Goal: Task Accomplishment & Management: Complete application form

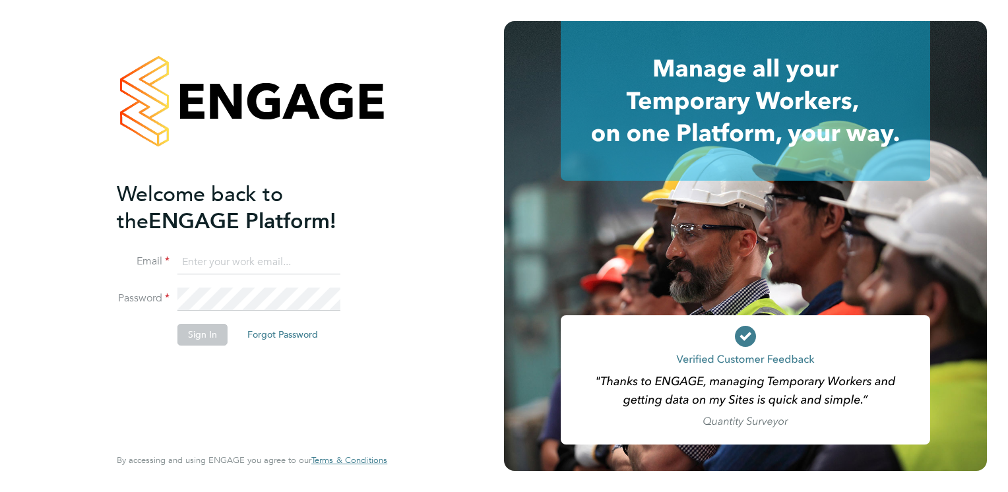
type input "[EMAIL_ADDRESS][DOMAIN_NAME]"
click at [210, 337] on button "Sign In" at bounding box center [203, 334] width 50 height 21
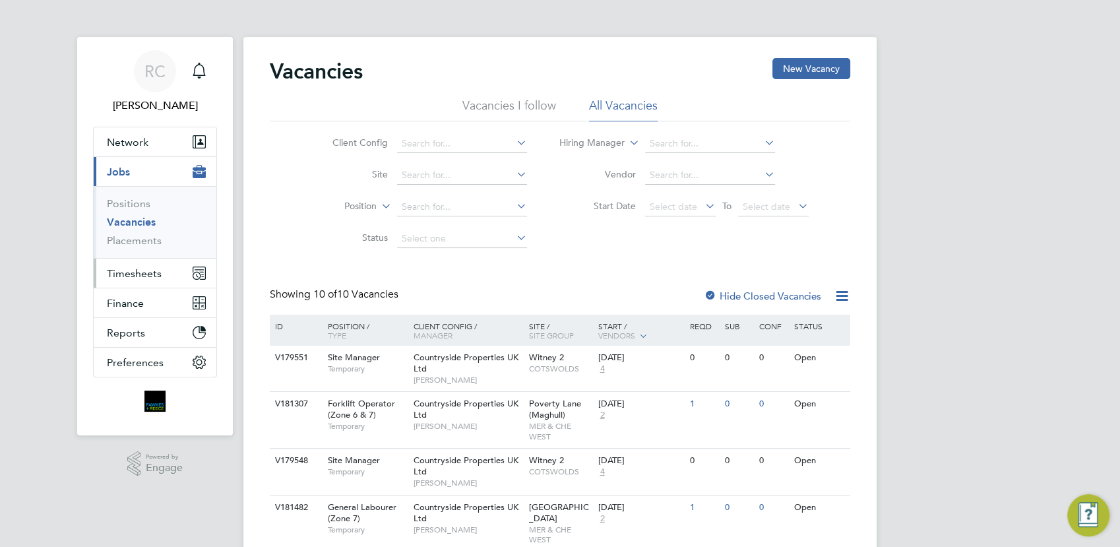
click at [147, 273] on span "Timesheets" at bounding box center [134, 273] width 55 height 13
drag, startPoint x: 132, startPoint y: 268, endPoint x: 146, endPoint y: 280, distance: 18.3
click at [132, 269] on span "Timesheets" at bounding box center [134, 273] width 55 height 13
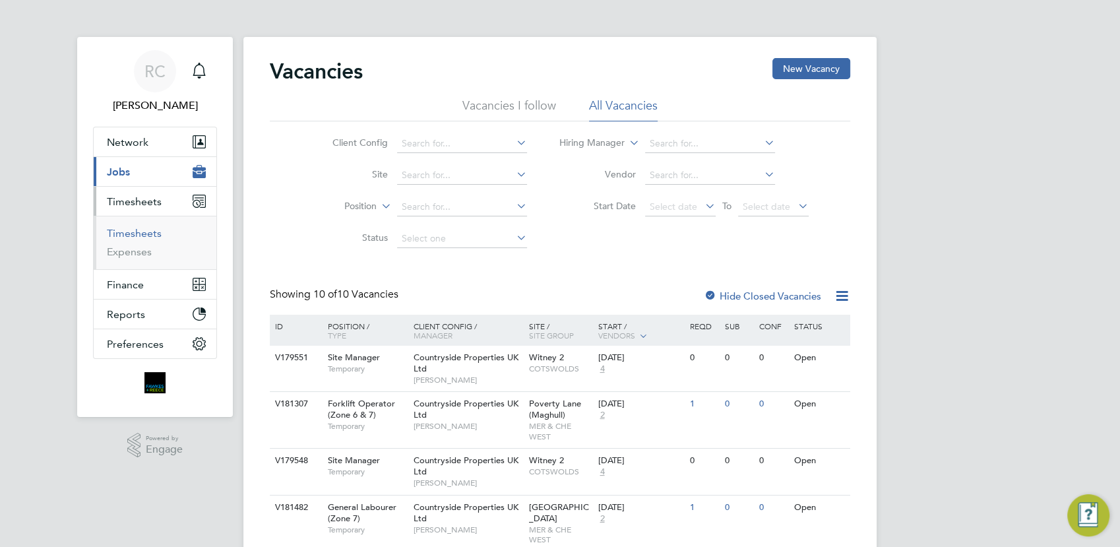
click at [148, 229] on link "Timesheets" at bounding box center [134, 233] width 55 height 13
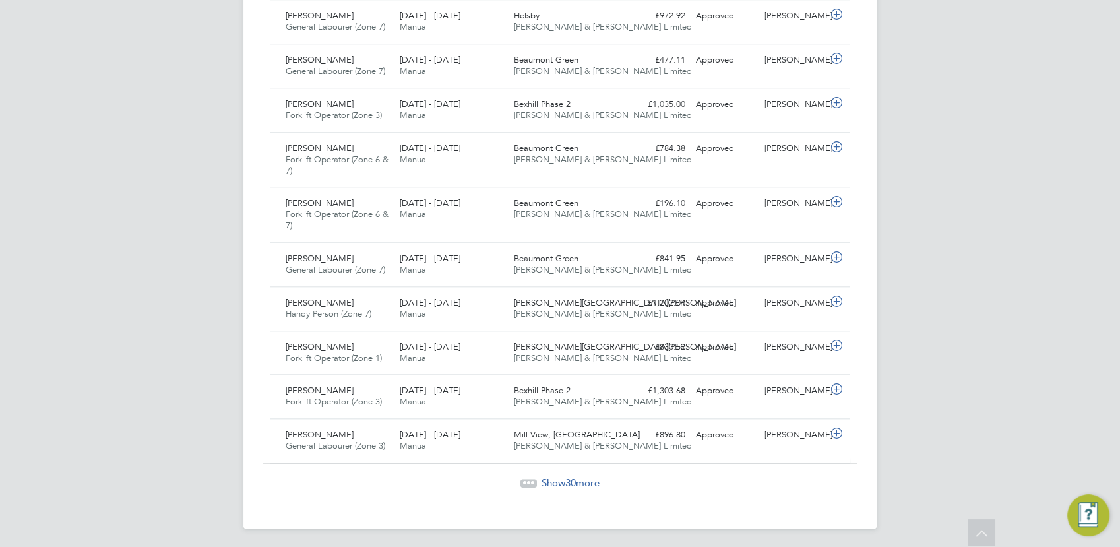
click at [569, 480] on span "30" at bounding box center [570, 482] width 11 height 13
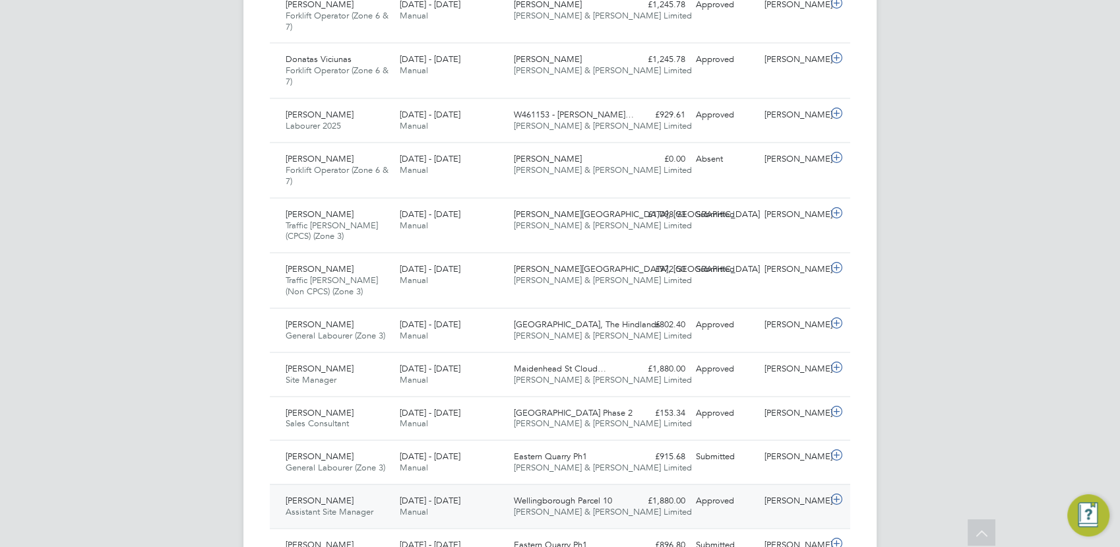
click at [635, 498] on div "£1,880.00 Approved" at bounding box center [656, 501] width 69 height 22
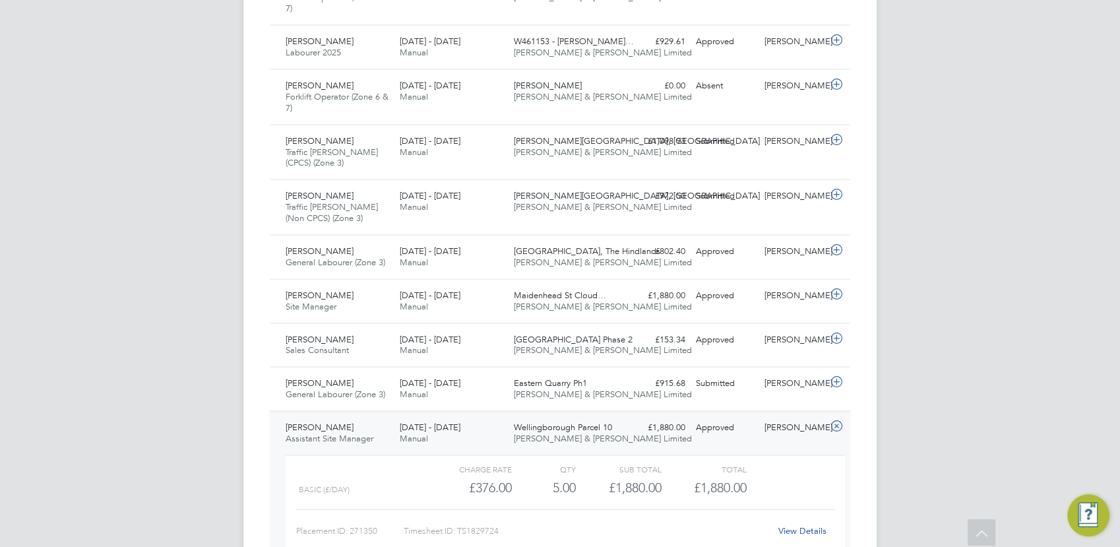
click at [554, 468] on div "QTY" at bounding box center [544, 469] width 64 height 16
click at [472, 419] on div "22 - 28 Sep 2025 Manual" at bounding box center [452, 433] width 114 height 33
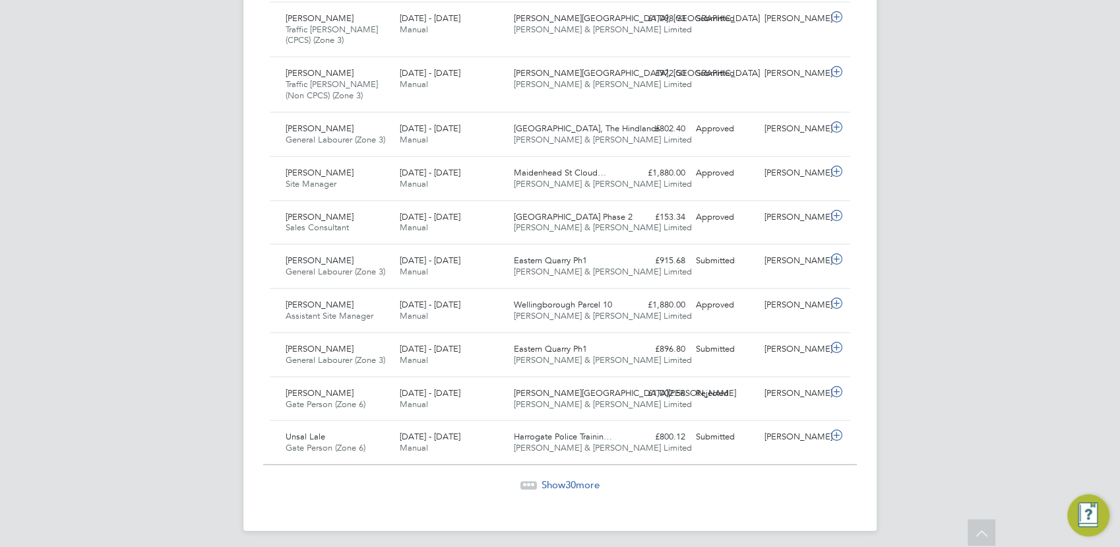
click at [569, 478] on span "30" at bounding box center [570, 484] width 11 height 13
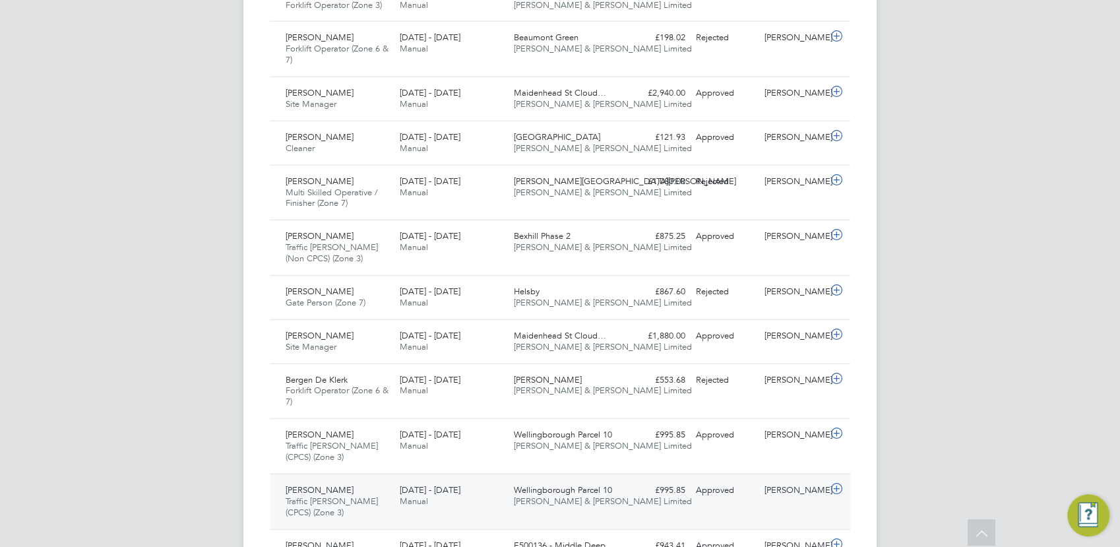
click at [486, 492] on div "22 - 28 Sep 2025 Manual" at bounding box center [452, 496] width 114 height 33
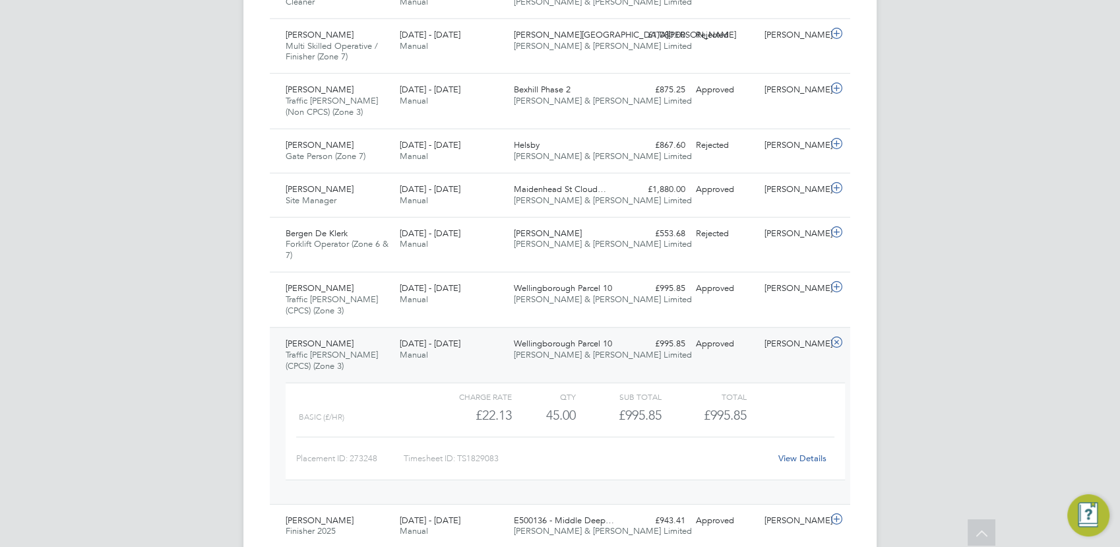
click at [493, 342] on div "22 - 28 Sep 2025 Manual" at bounding box center [452, 349] width 114 height 33
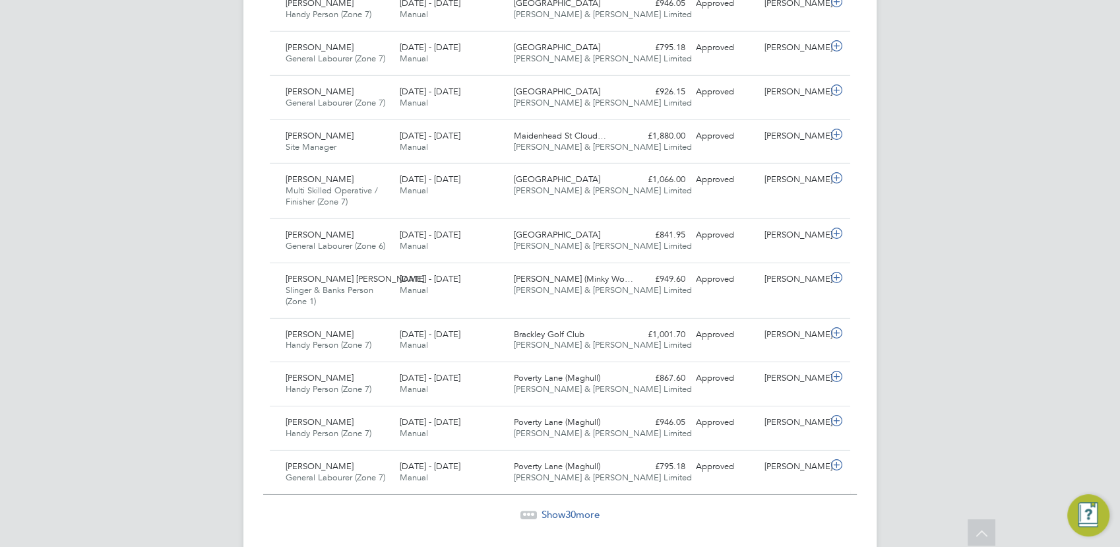
click at [564, 508] on span "Show 30 more" at bounding box center [571, 514] width 58 height 13
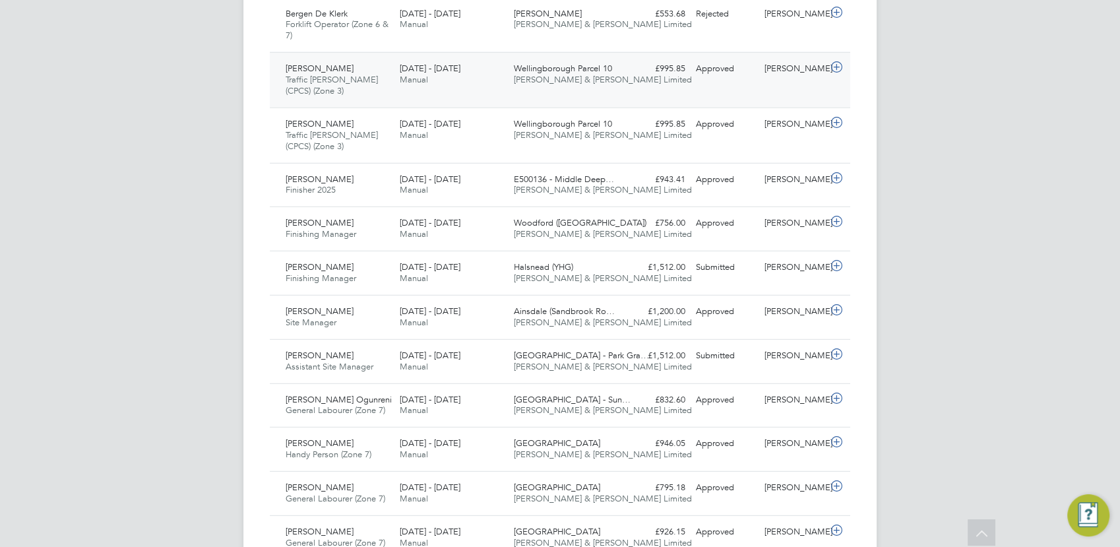
click at [482, 62] on div "22 - 28 Sep 2025 Manual" at bounding box center [452, 74] width 114 height 33
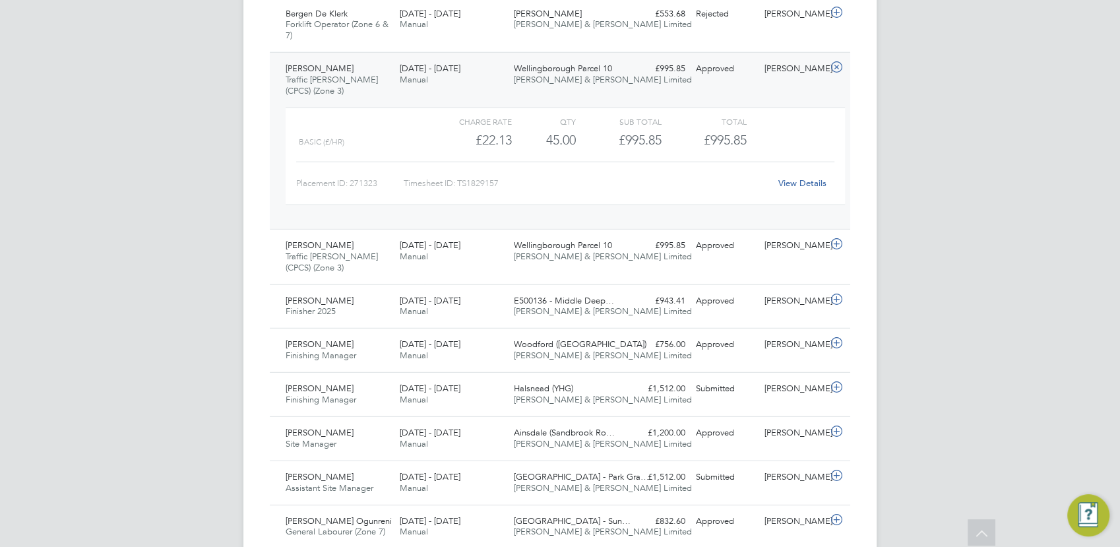
click at [494, 66] on div "22 - 28 Sep 2025 Manual" at bounding box center [452, 74] width 114 height 33
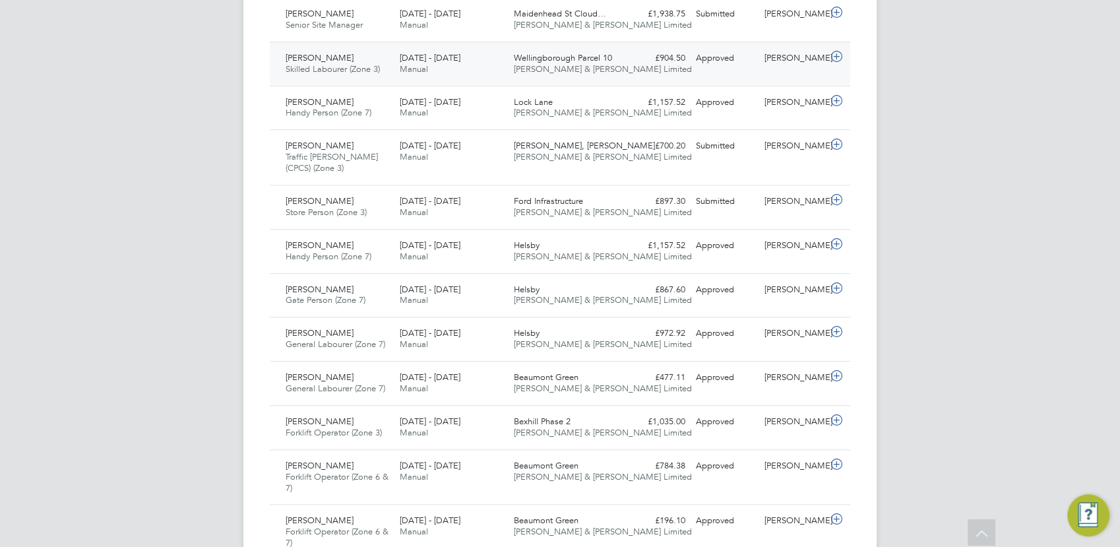
click at [493, 61] on div "22 - 28 Sep 2025 Manual" at bounding box center [452, 64] width 114 height 33
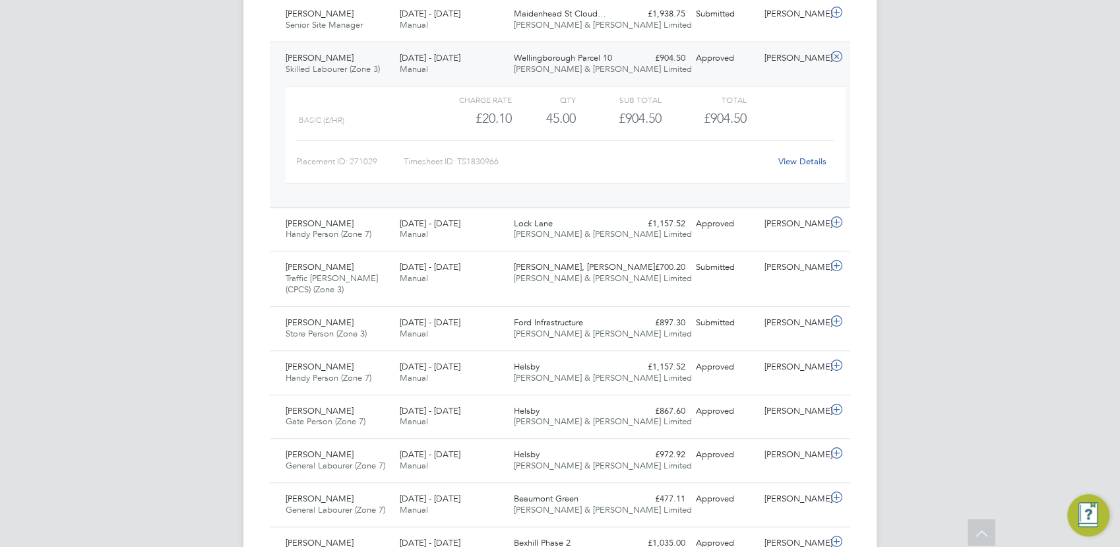
click at [493, 61] on div "22 - 28 Sep 2025 Manual" at bounding box center [452, 64] width 114 height 33
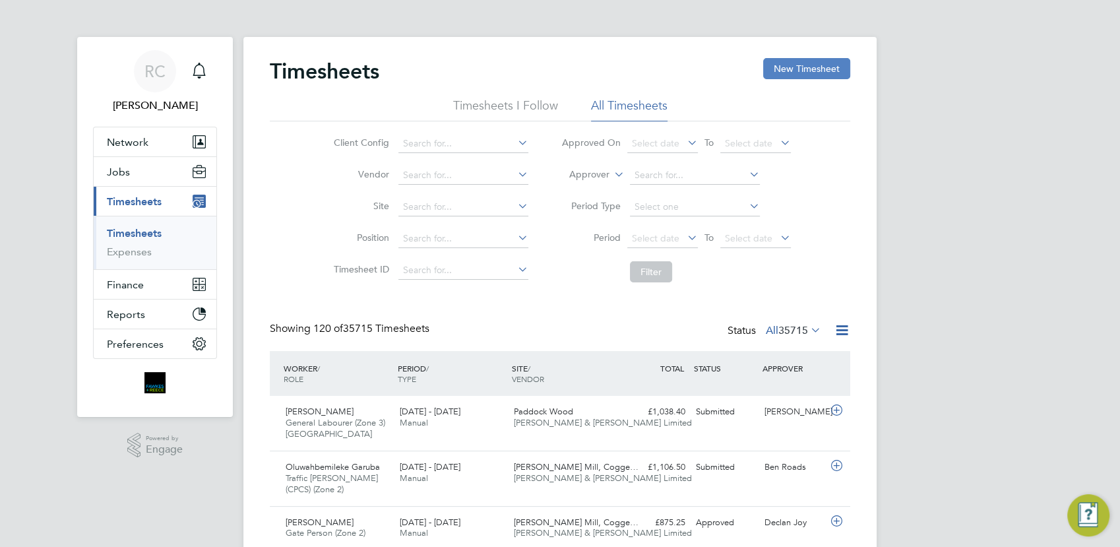
click at [821, 73] on button "New Timesheet" at bounding box center [806, 68] width 87 height 21
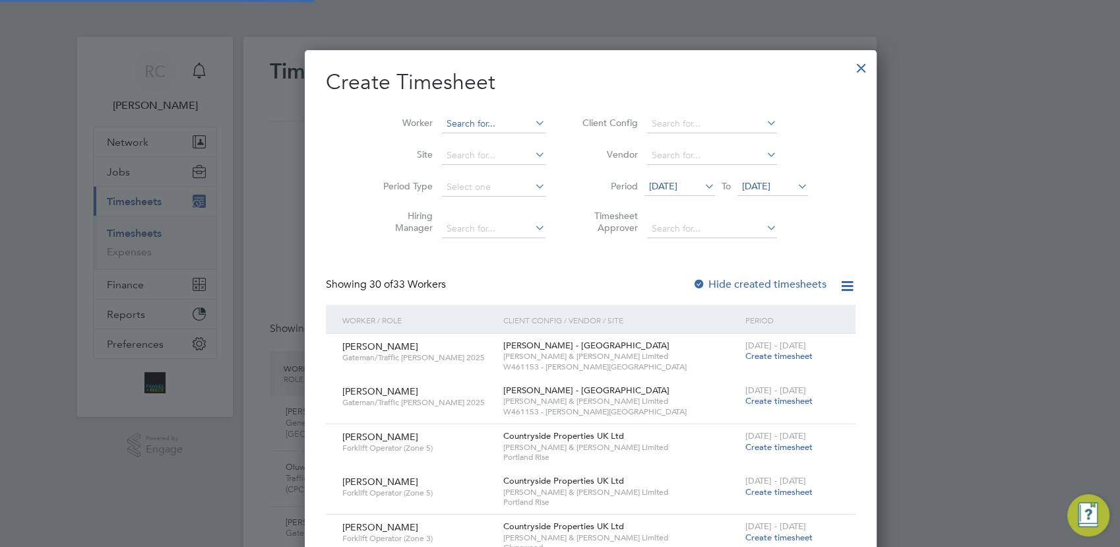
scroll to position [2119, 511]
click at [452, 123] on input at bounding box center [494, 124] width 104 height 18
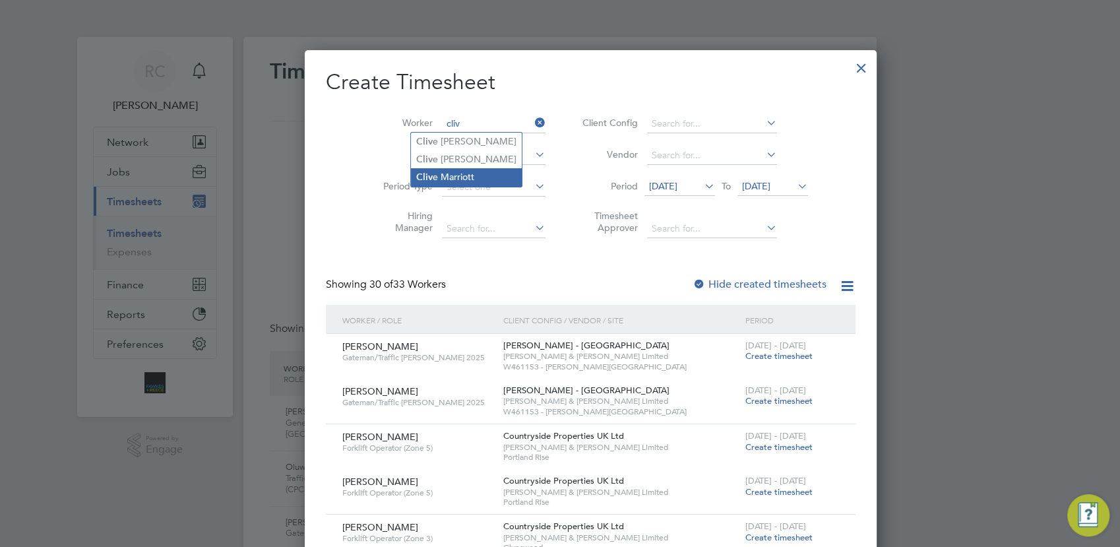
click at [457, 173] on li "Cliv e Marriott" at bounding box center [466, 177] width 111 height 18
type input "Clive Marriott"
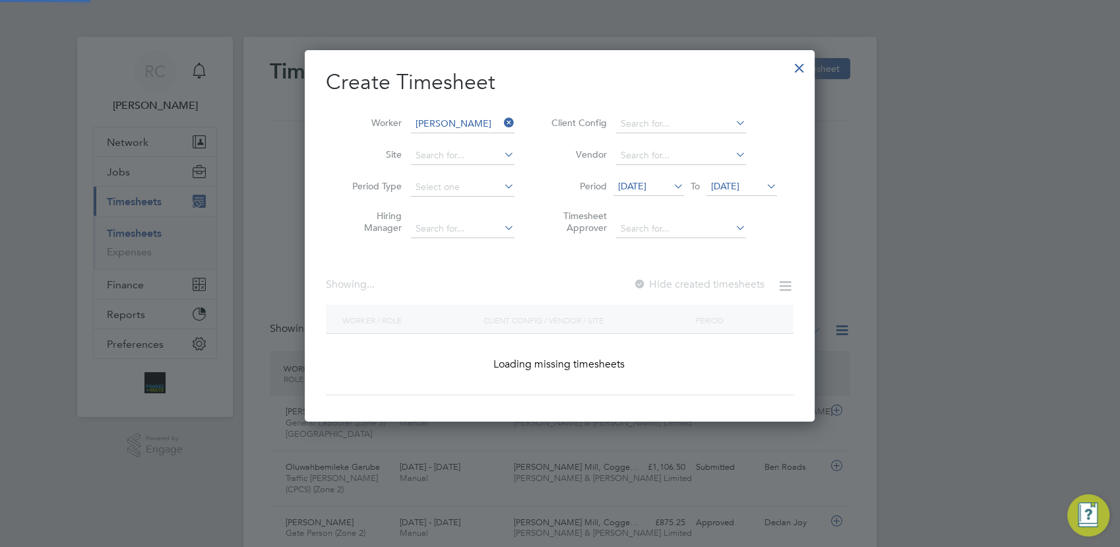
scroll to position [356, 511]
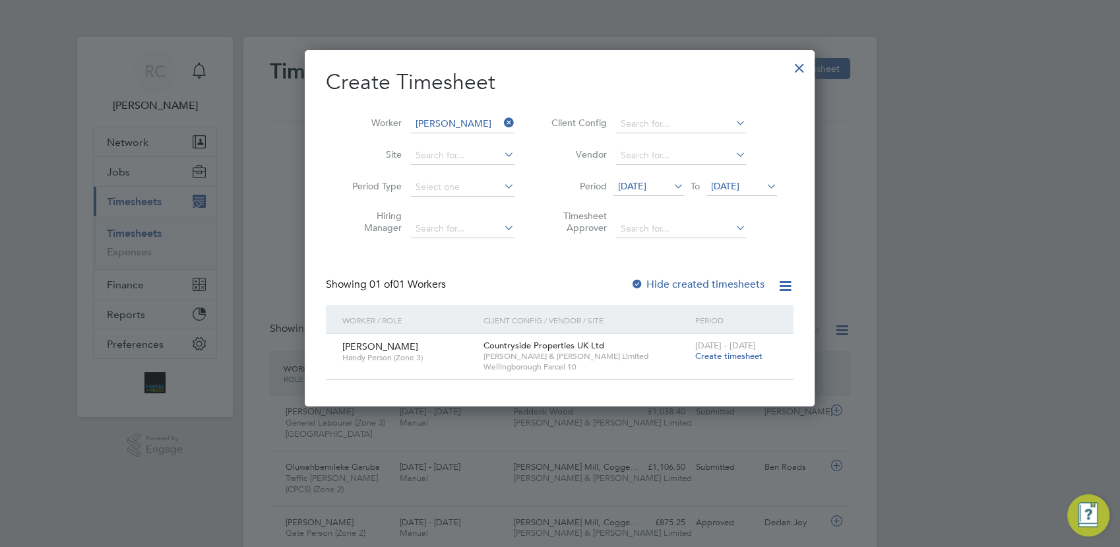
click at [715, 355] on span "Create timesheet" at bounding box center [728, 355] width 67 height 11
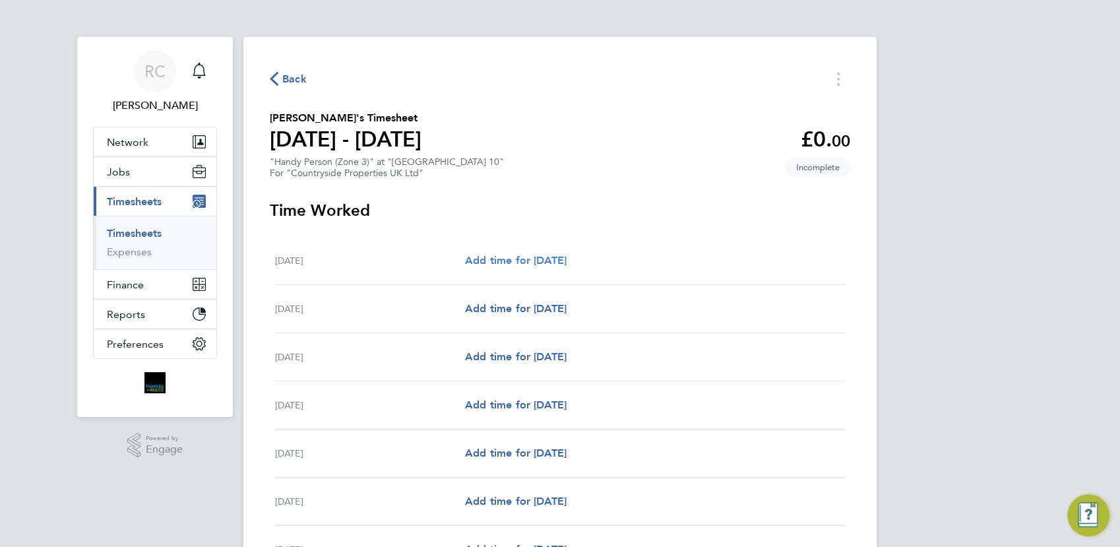
click at [567, 263] on span "Add time for Mon 22 Sep" at bounding box center [516, 260] width 102 height 13
select select "30"
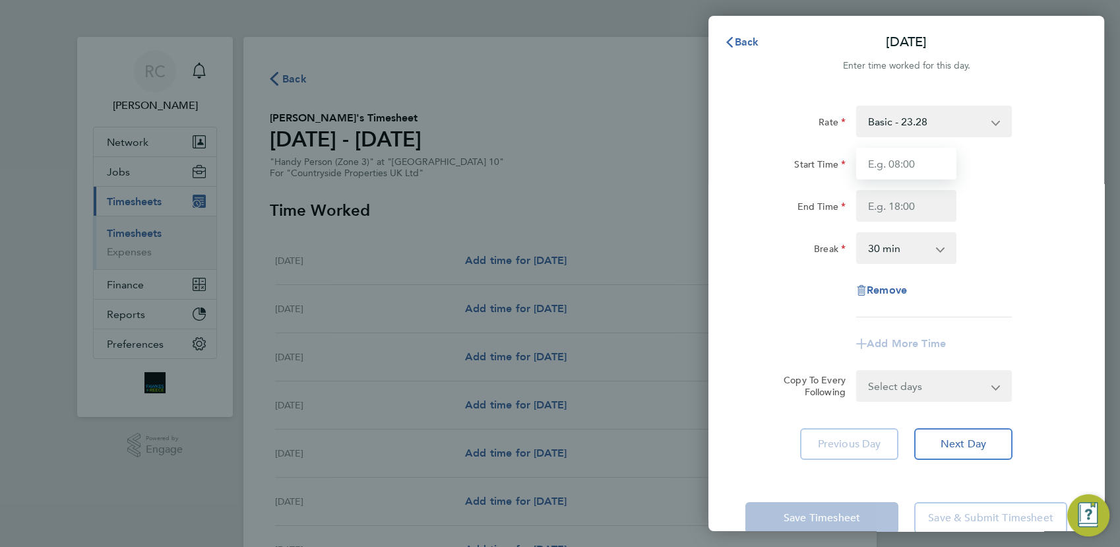
click at [895, 172] on input "Start Time" at bounding box center [906, 164] width 100 height 32
type input "07:30"
type input "17:00"
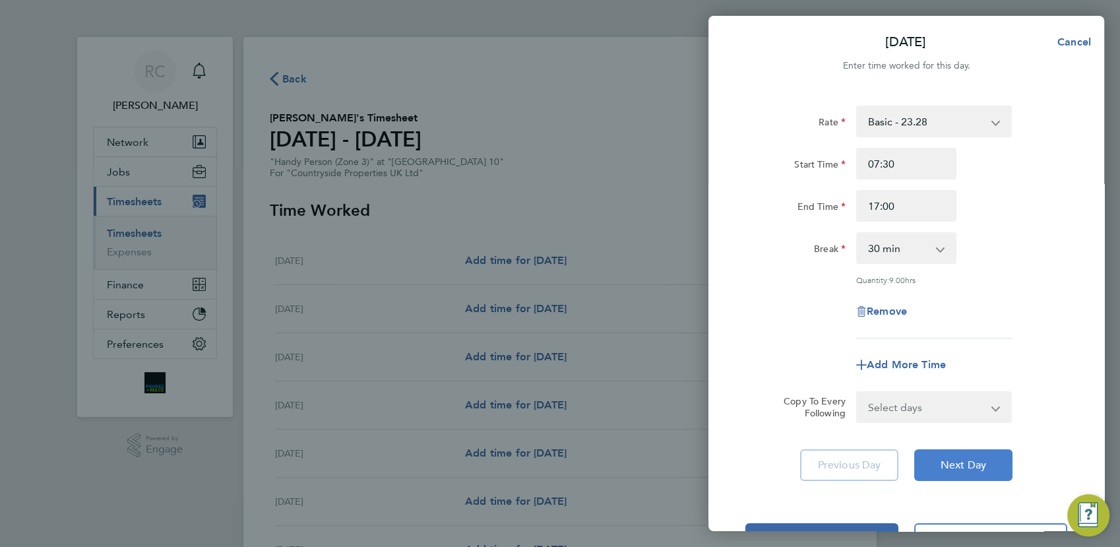
click at [992, 469] on button "Next Day" at bounding box center [964, 465] width 98 height 32
select select "30"
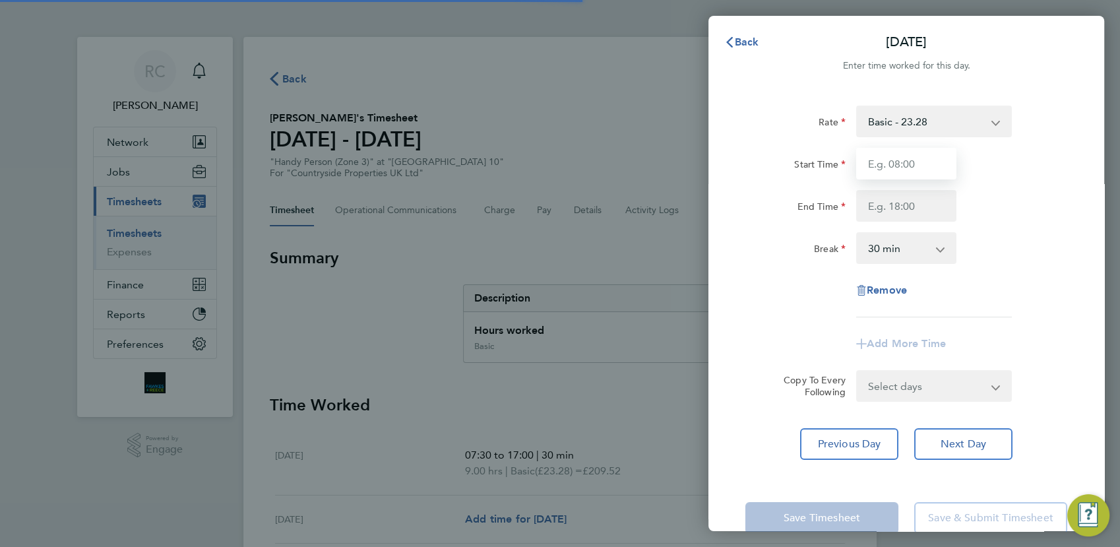
click at [911, 166] on input "Start Time" at bounding box center [906, 164] width 100 height 32
type input "07:30"
type input "17:00"
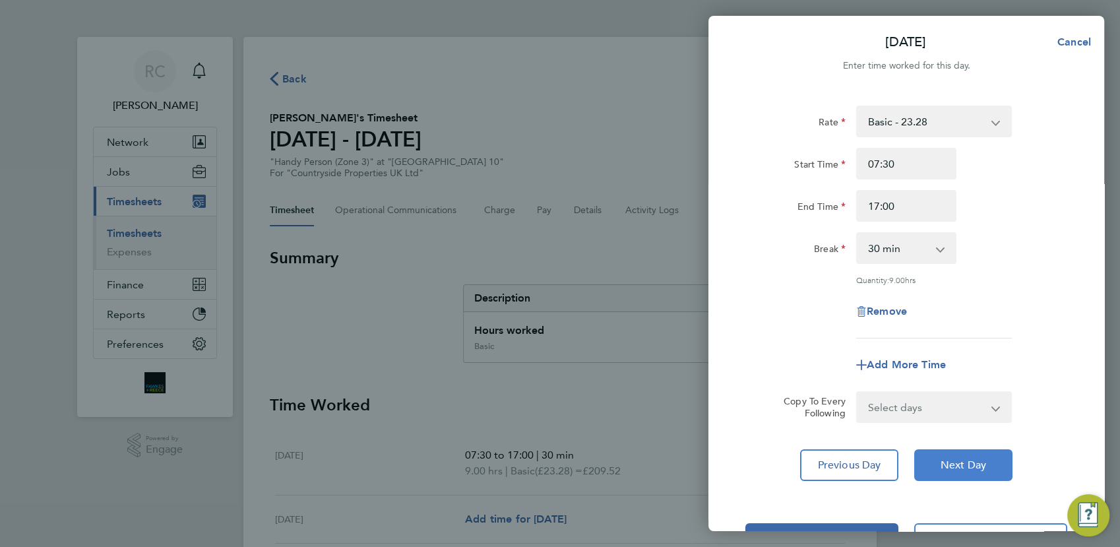
drag, startPoint x: 965, startPoint y: 468, endPoint x: 965, endPoint y: 460, distance: 8.6
click at [965, 466] on span "Next Day" at bounding box center [964, 465] width 46 height 13
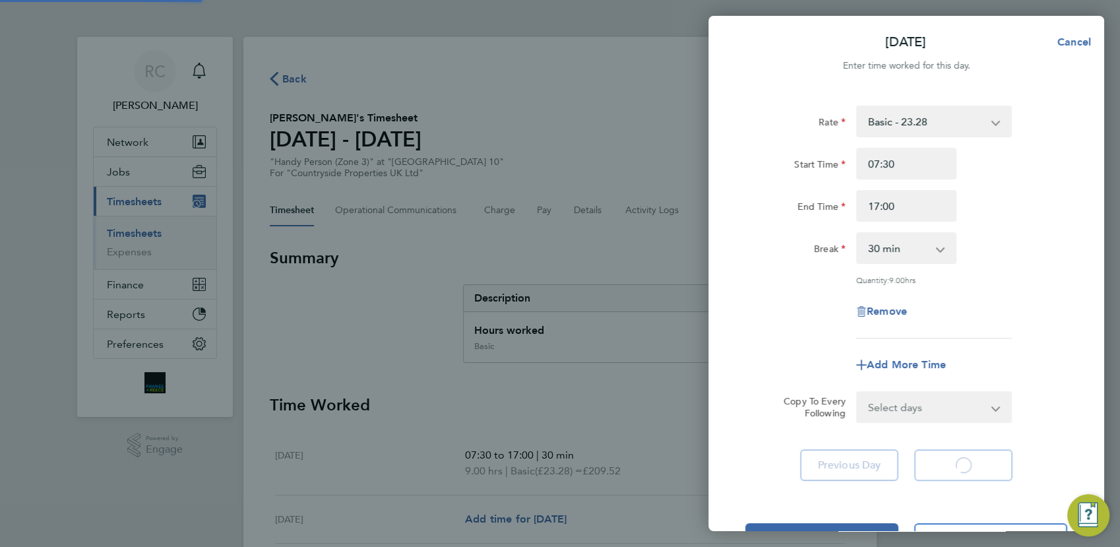
select select "30"
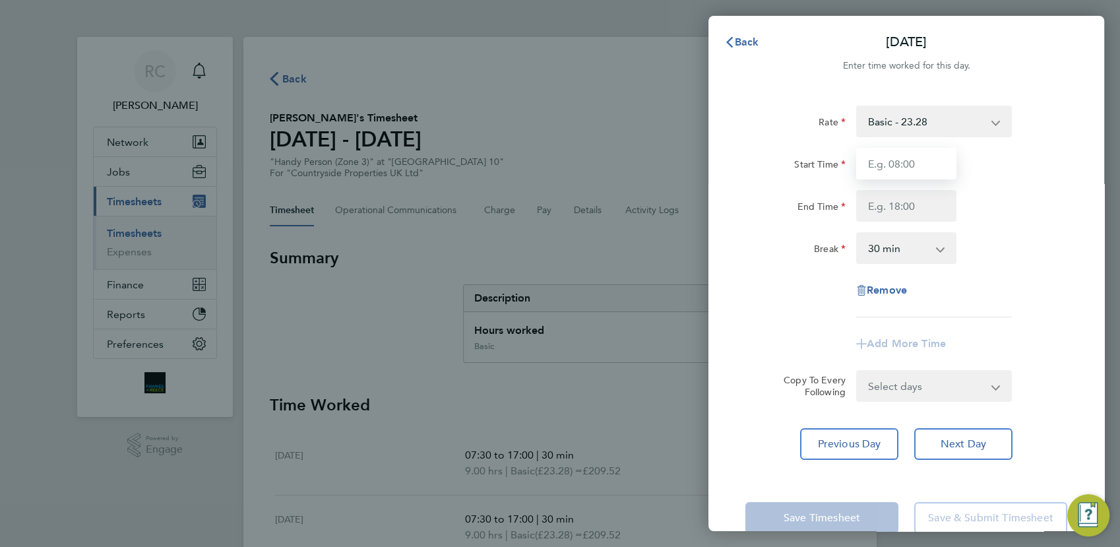
drag, startPoint x: 893, startPoint y: 169, endPoint x: 897, endPoint y: 162, distance: 7.7
click at [893, 169] on input "Start Time" at bounding box center [906, 164] width 100 height 32
type input "07:30"
type input "17:00"
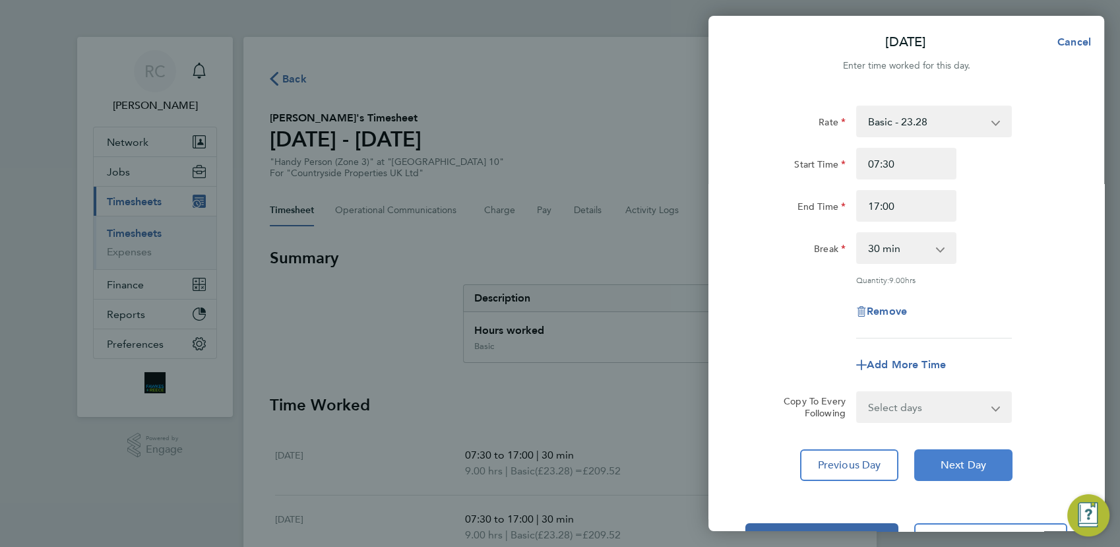
click at [959, 459] on span "Next Day" at bounding box center [964, 465] width 46 height 13
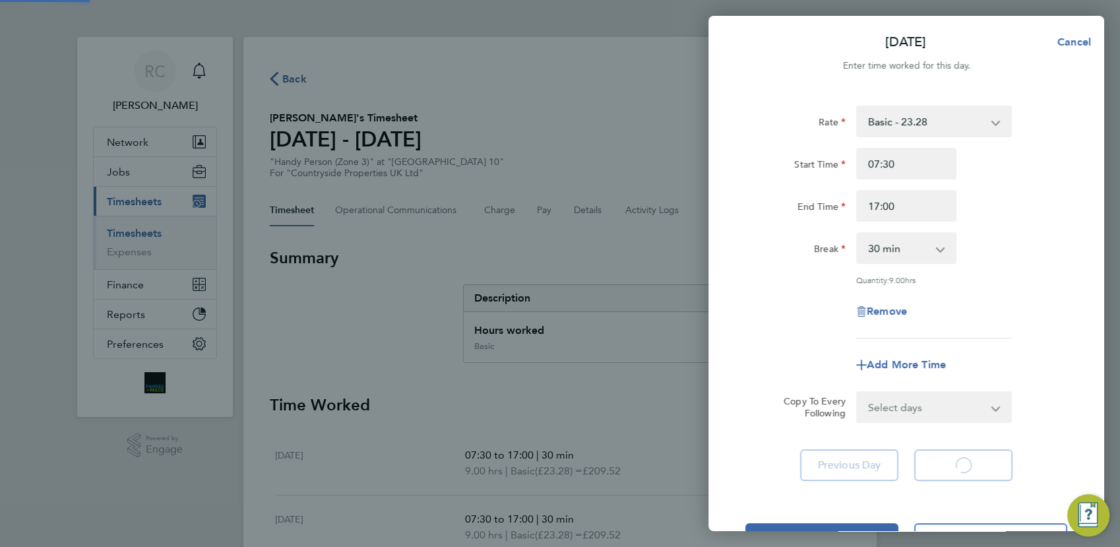
select select "30"
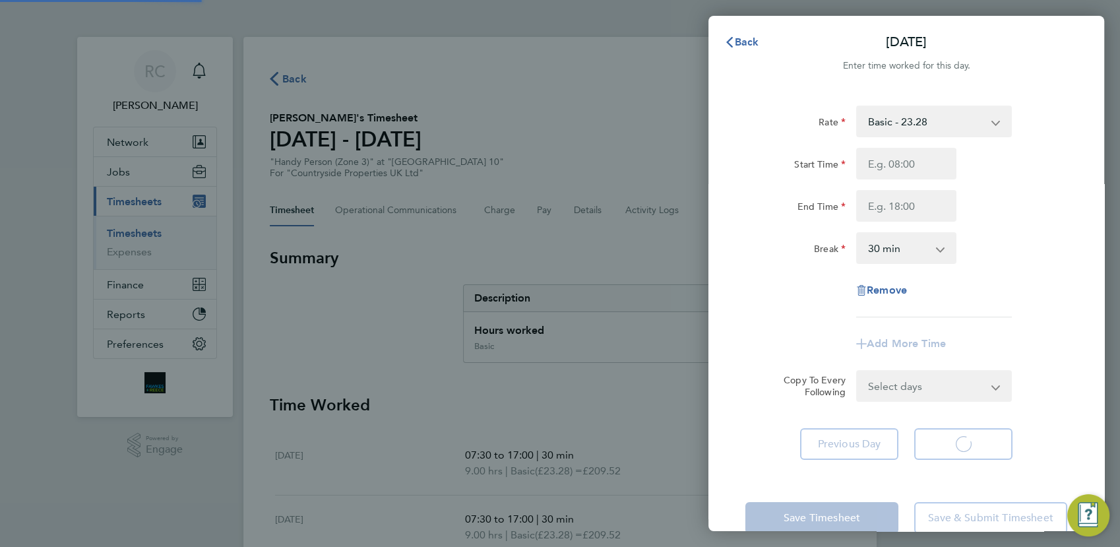
select select "30"
click at [907, 172] on input "Start Time" at bounding box center [906, 164] width 100 height 32
type input "07:30"
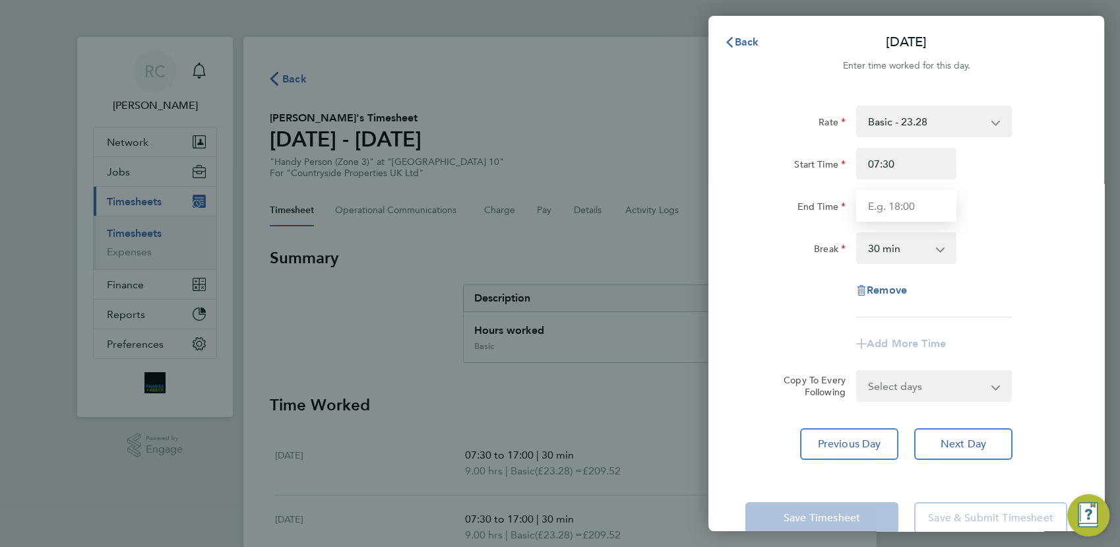
type input "17:00"
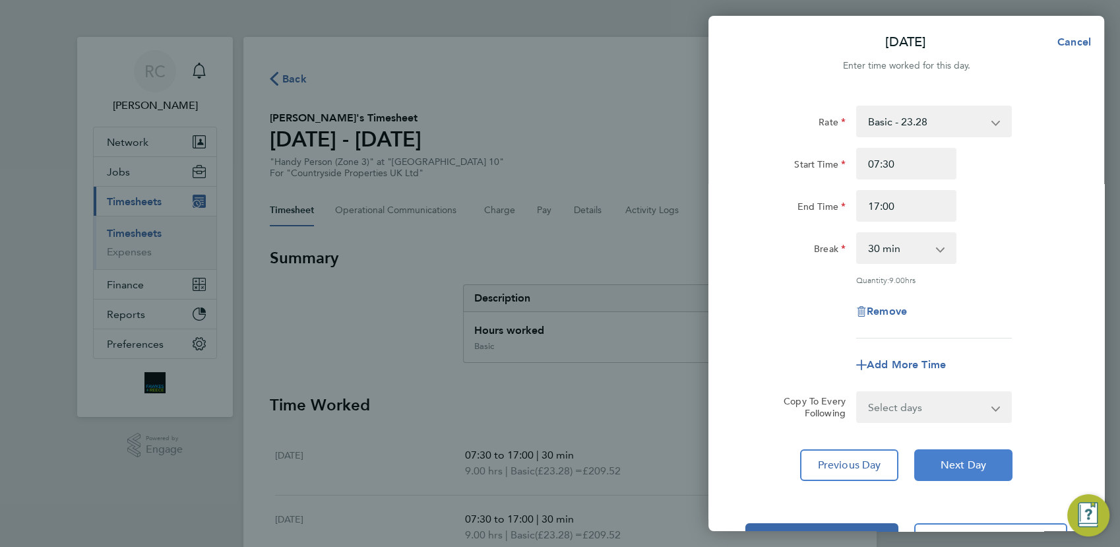
click at [958, 459] on span "Next Day" at bounding box center [964, 465] width 46 height 13
select select "30"
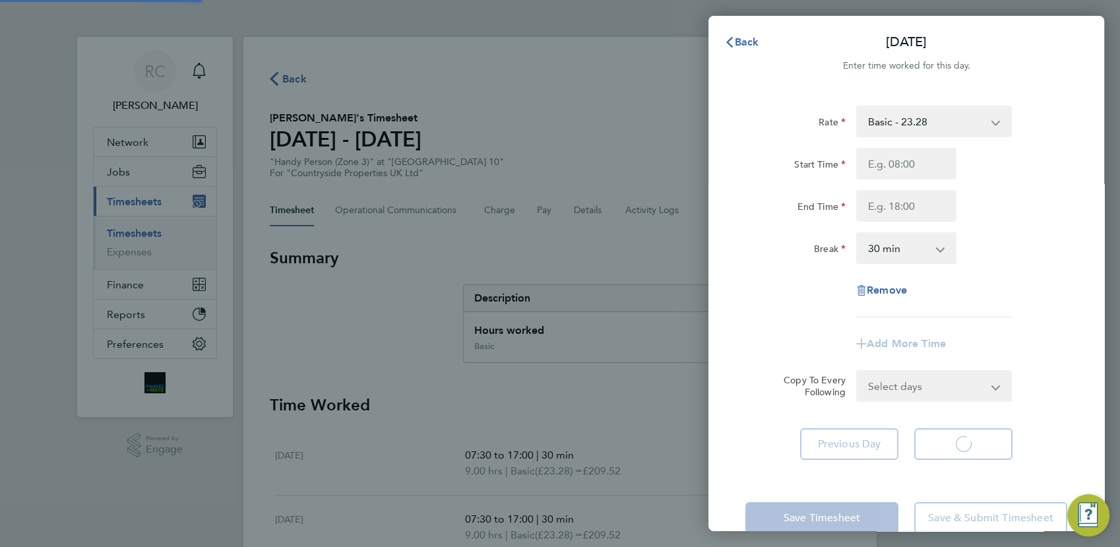
select select "30"
click at [907, 166] on input "Start Time" at bounding box center [906, 164] width 100 height 32
type input "07:30"
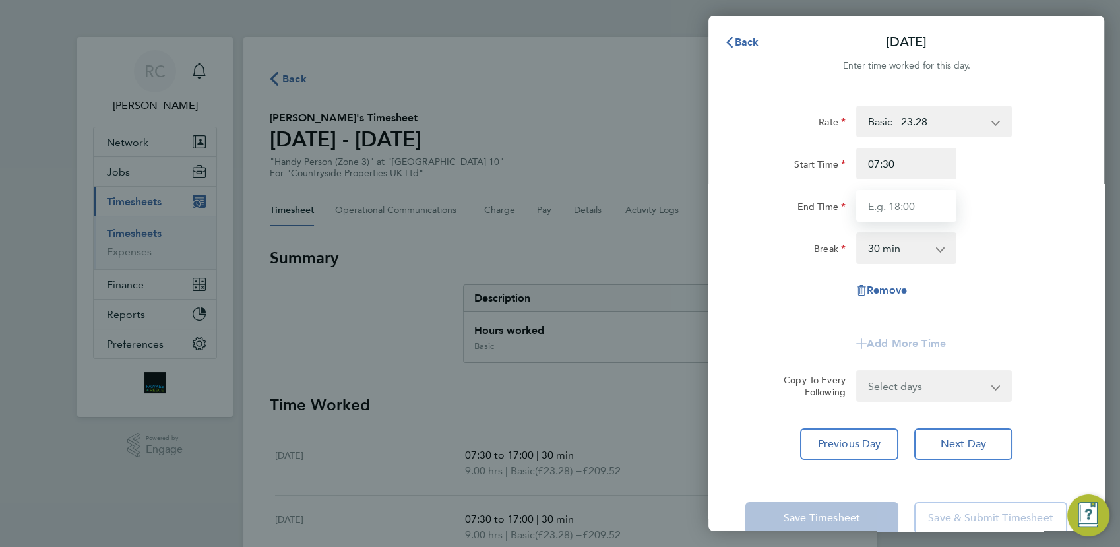
type input "17:00"
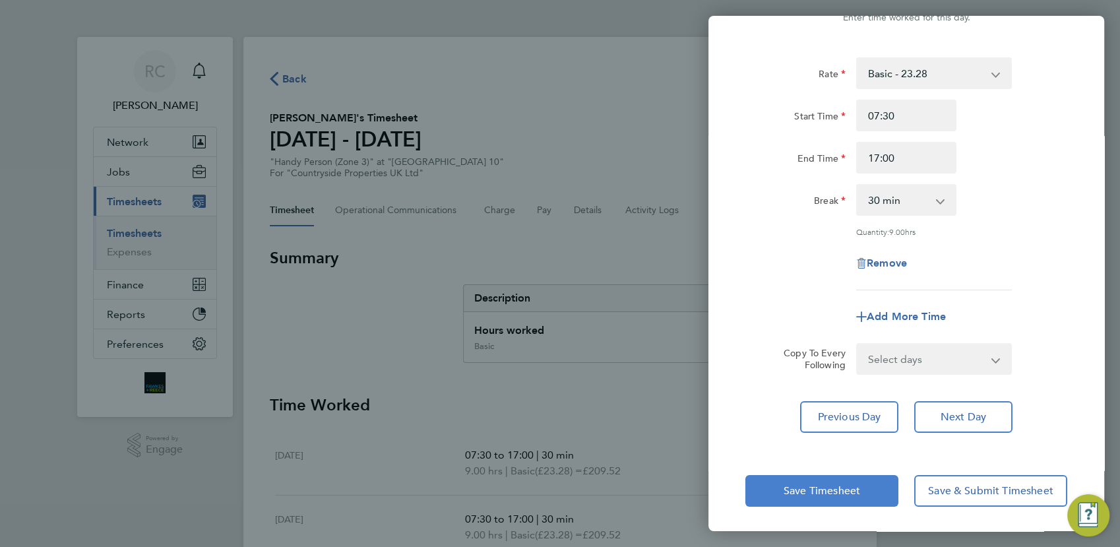
click at [808, 494] on span "Save Timesheet" at bounding box center [822, 490] width 77 height 13
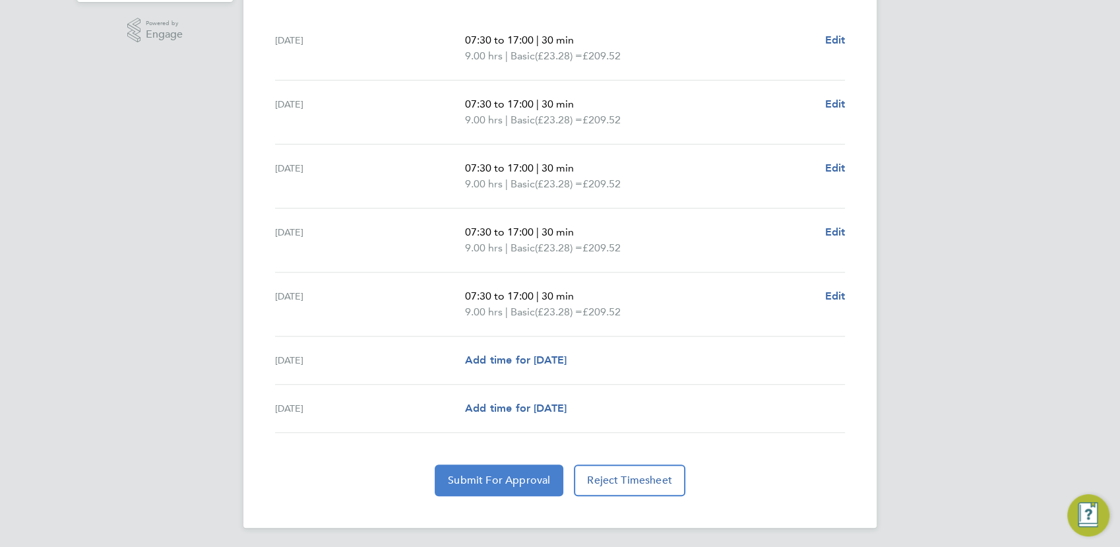
click at [533, 476] on span "Submit For Approval" at bounding box center [499, 480] width 102 height 13
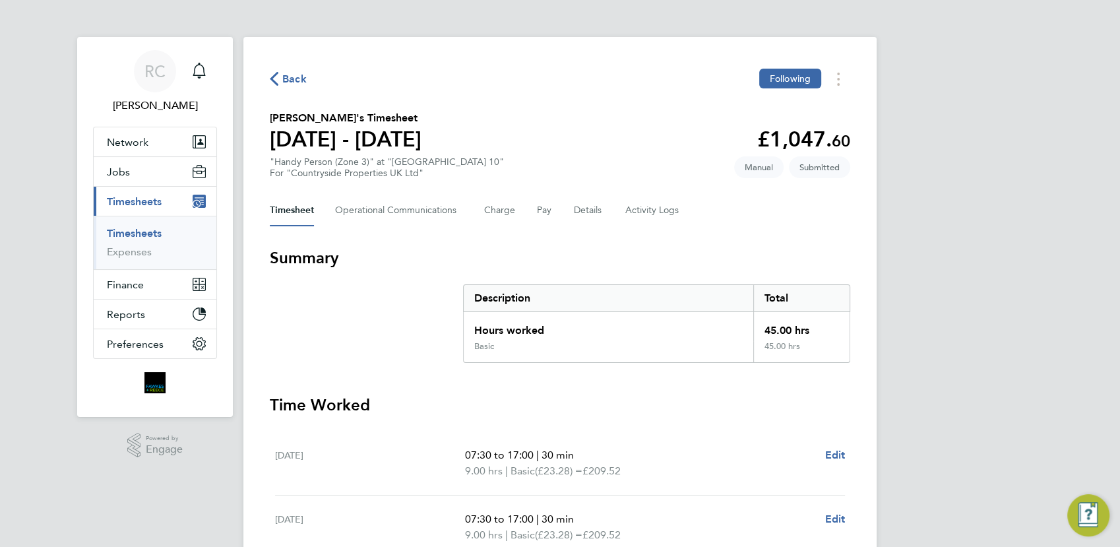
click at [290, 74] on span "Back" at bounding box center [294, 79] width 24 height 16
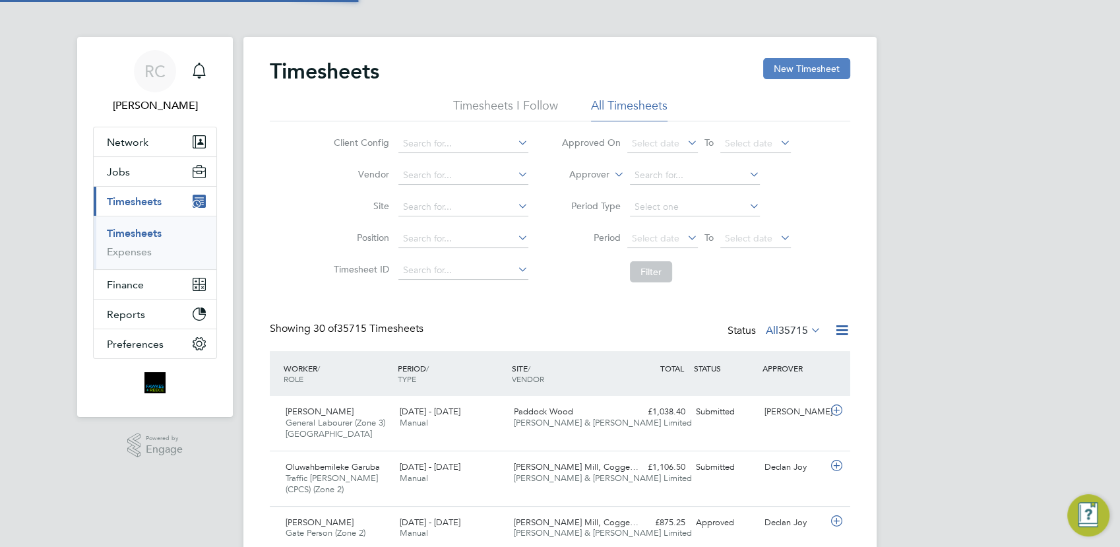
click at [798, 74] on button "New Timesheet" at bounding box center [806, 68] width 87 height 21
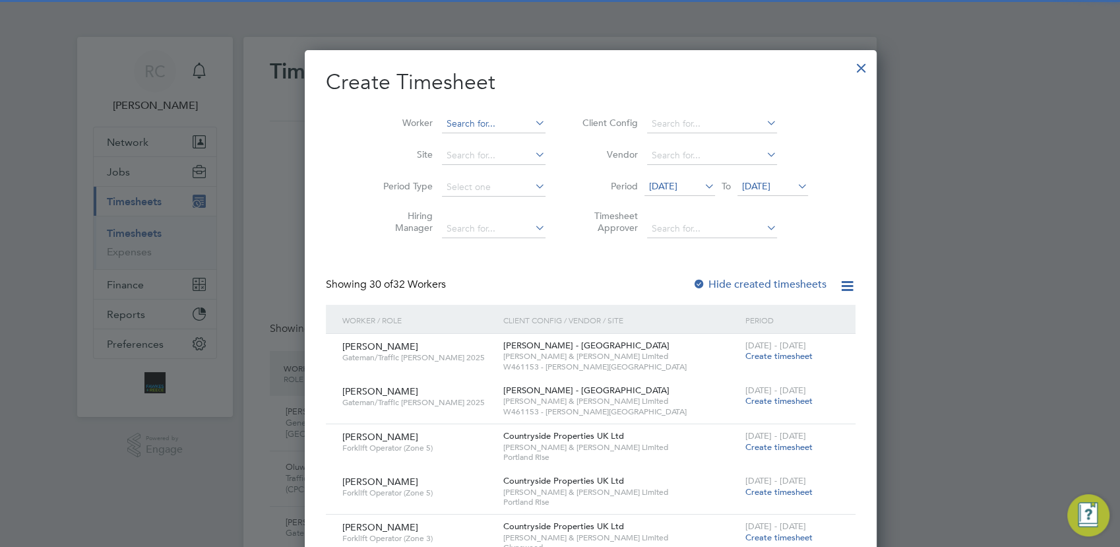
click at [442, 121] on input at bounding box center [494, 124] width 104 height 18
click at [457, 155] on li "Gabriel Gheorge Cap raru" at bounding box center [471, 159] width 121 height 18
type input "Gabriel Gheorge Capraru"
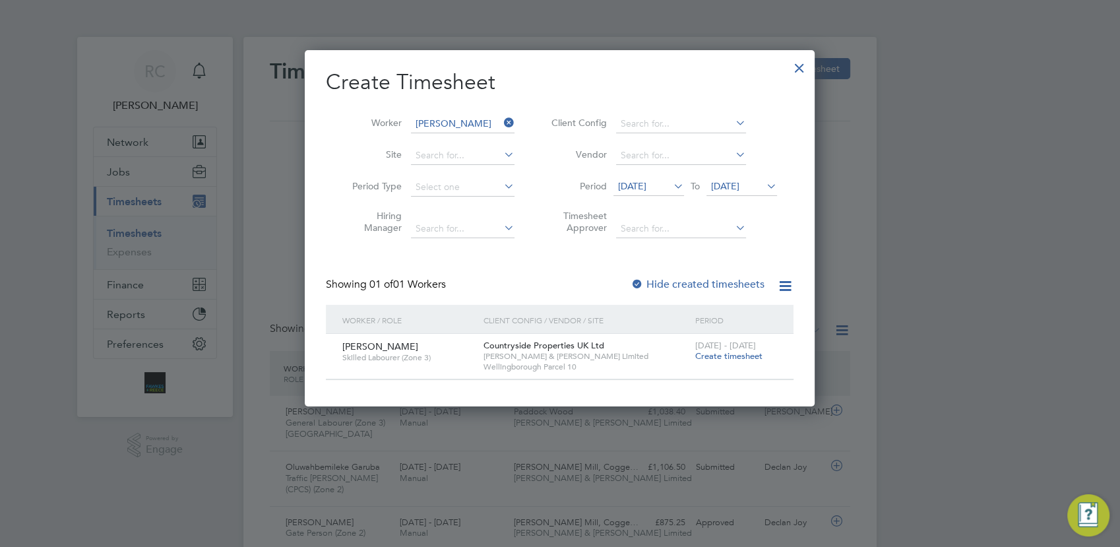
click at [736, 357] on span "Create timesheet" at bounding box center [728, 355] width 67 height 11
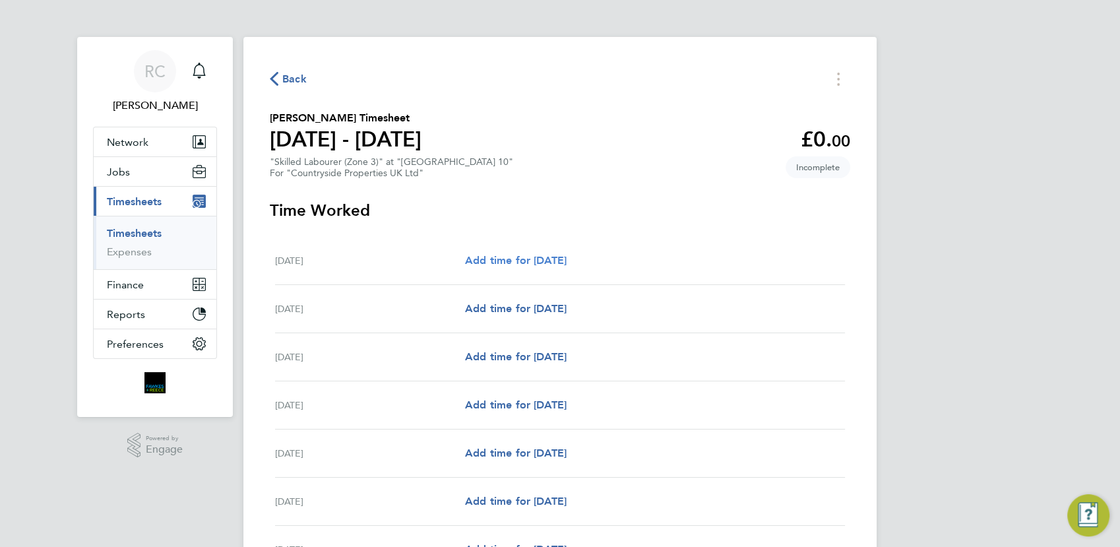
click at [554, 255] on span "Add time for Mon 22 Sep" at bounding box center [516, 260] width 102 height 13
select select "30"
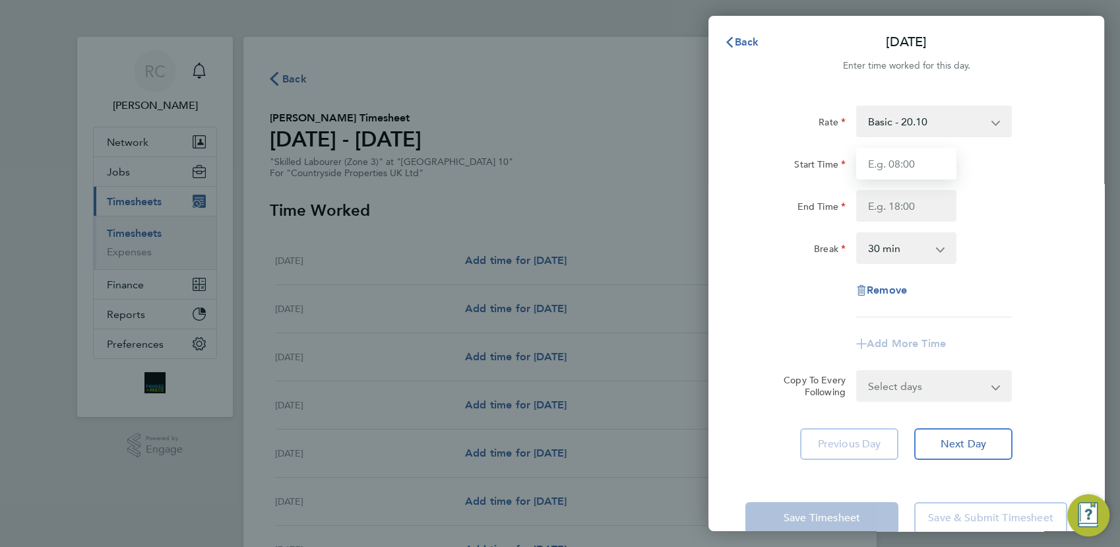
drag, startPoint x: 897, startPoint y: 161, endPoint x: 897, endPoint y: 169, distance: 7.9
click at [897, 163] on input "Start Time" at bounding box center [906, 164] width 100 height 32
type input "07:30"
type input "17:00"
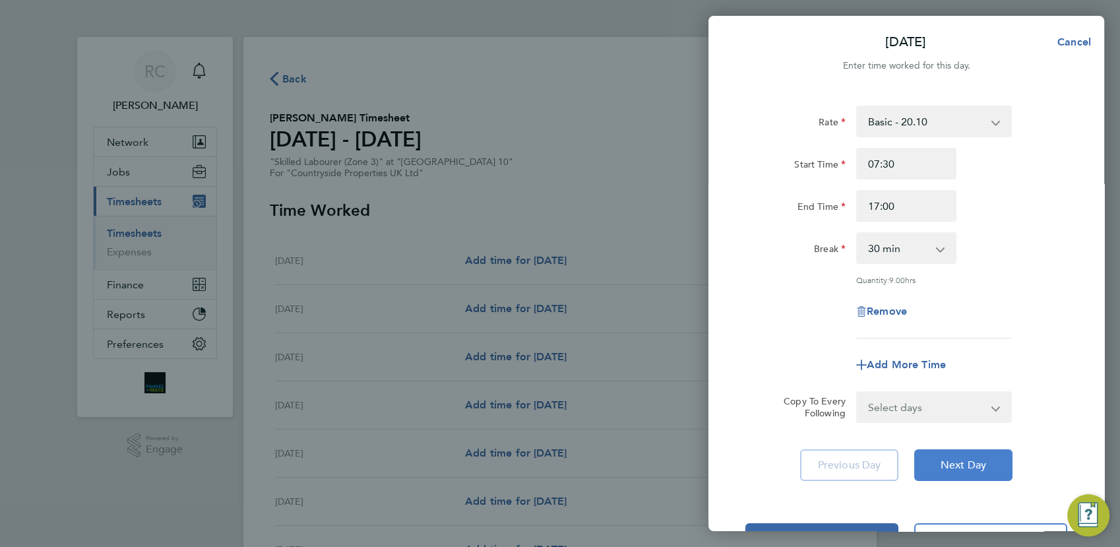
click at [965, 472] on button "Next Day" at bounding box center [964, 465] width 98 height 32
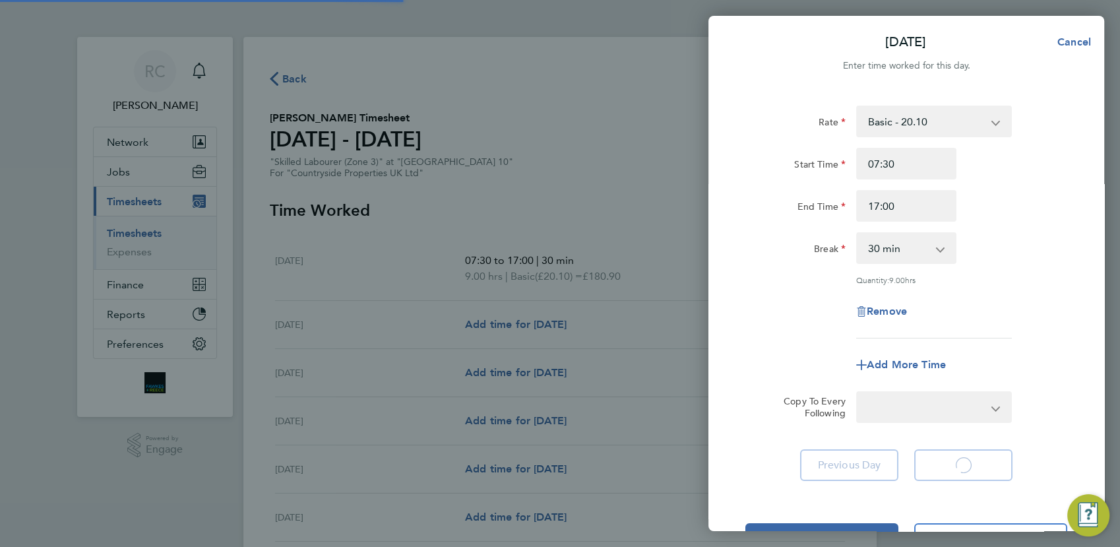
select select "30"
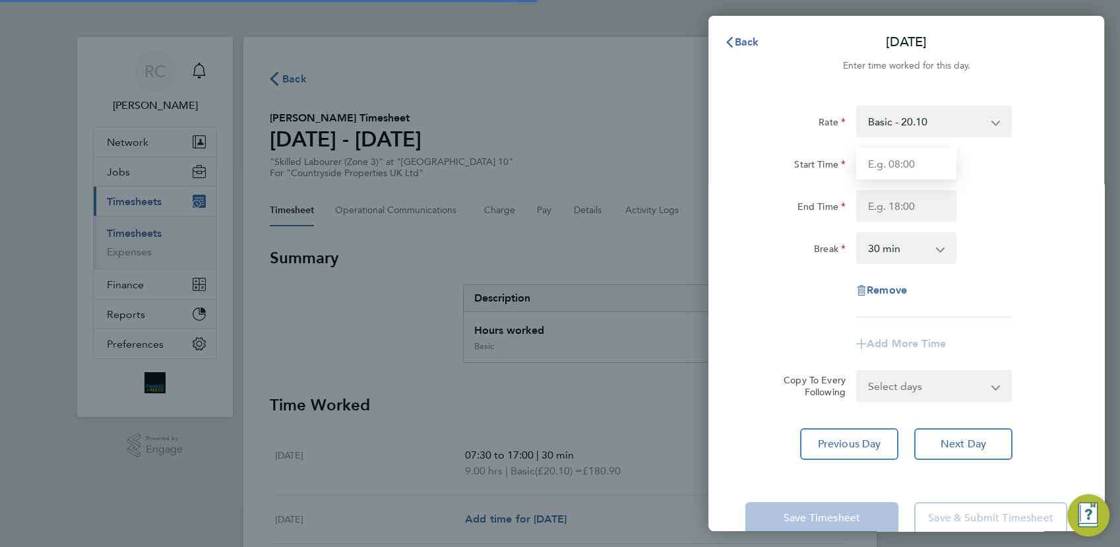
drag, startPoint x: 915, startPoint y: 164, endPoint x: 917, endPoint y: 170, distance: 6.7
click at [915, 164] on input "Start Time" at bounding box center [906, 164] width 100 height 32
type input "07:30"
type input "17:00"
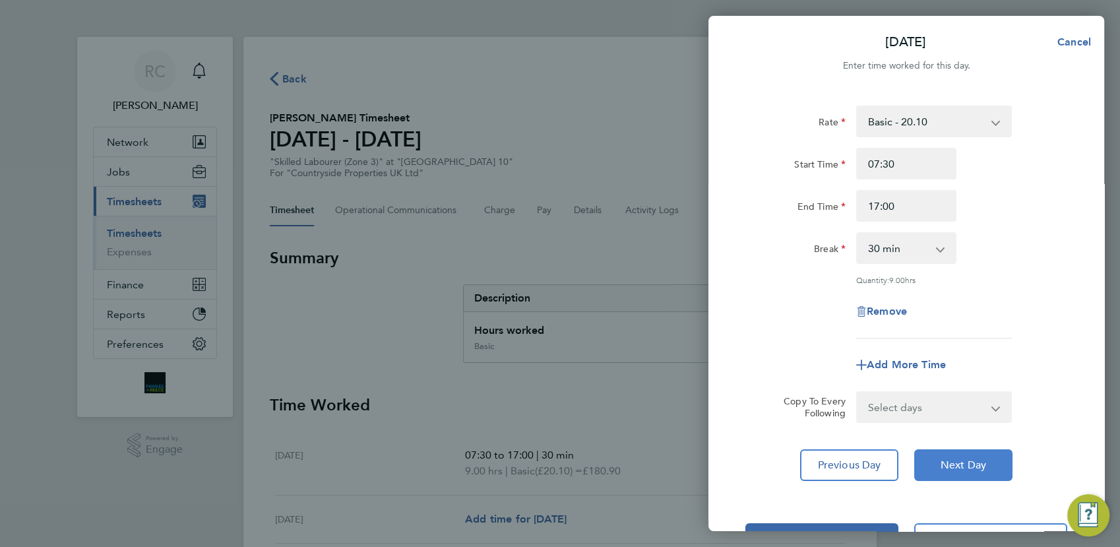
click at [957, 461] on span "Next Day" at bounding box center [964, 465] width 46 height 13
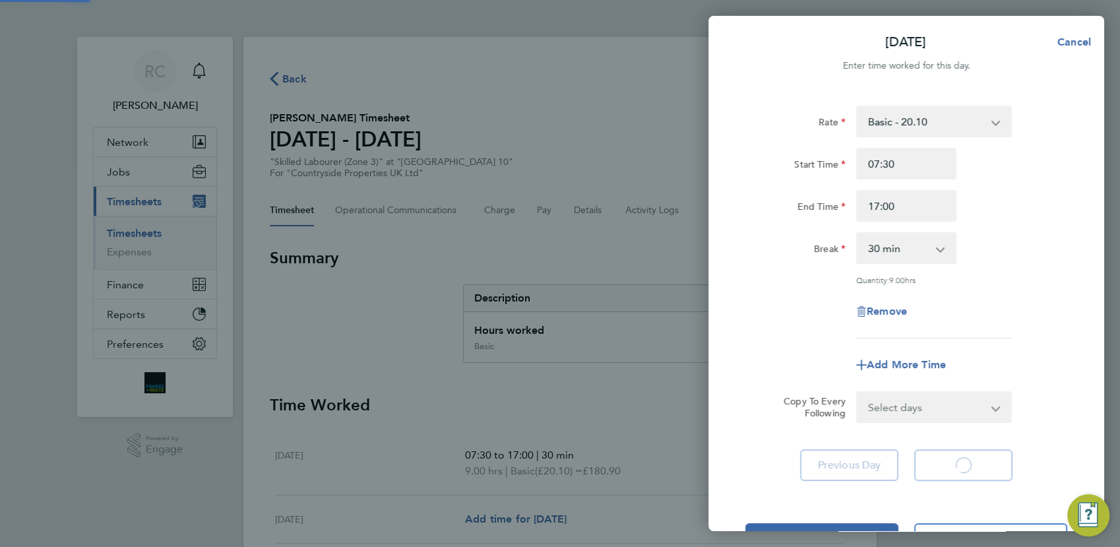
select select "30"
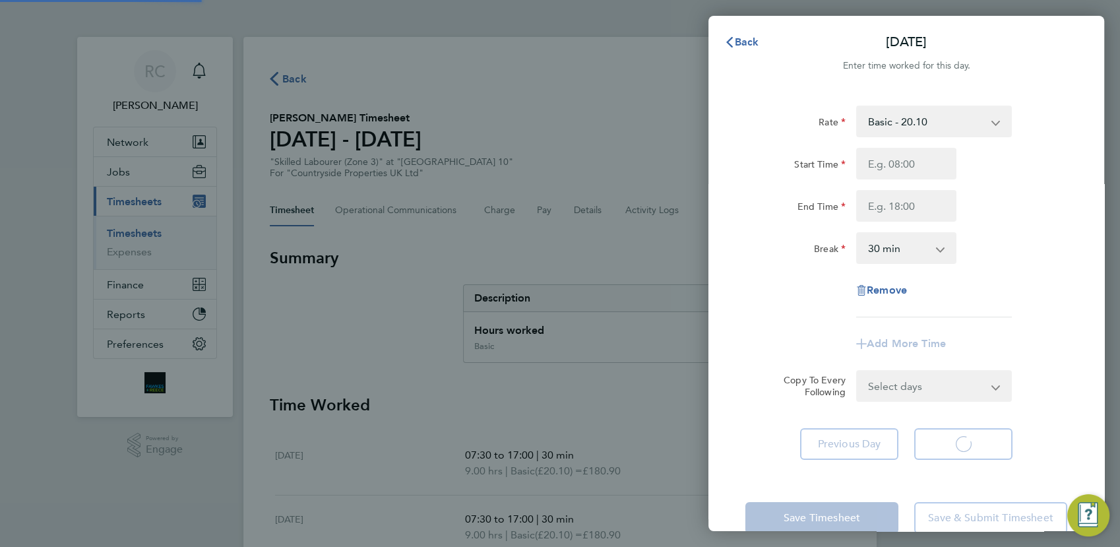
select select "30"
drag, startPoint x: 891, startPoint y: 168, endPoint x: 897, endPoint y: 162, distance: 7.9
click at [893, 168] on input "Start Time" at bounding box center [906, 164] width 100 height 32
type input "07:30"
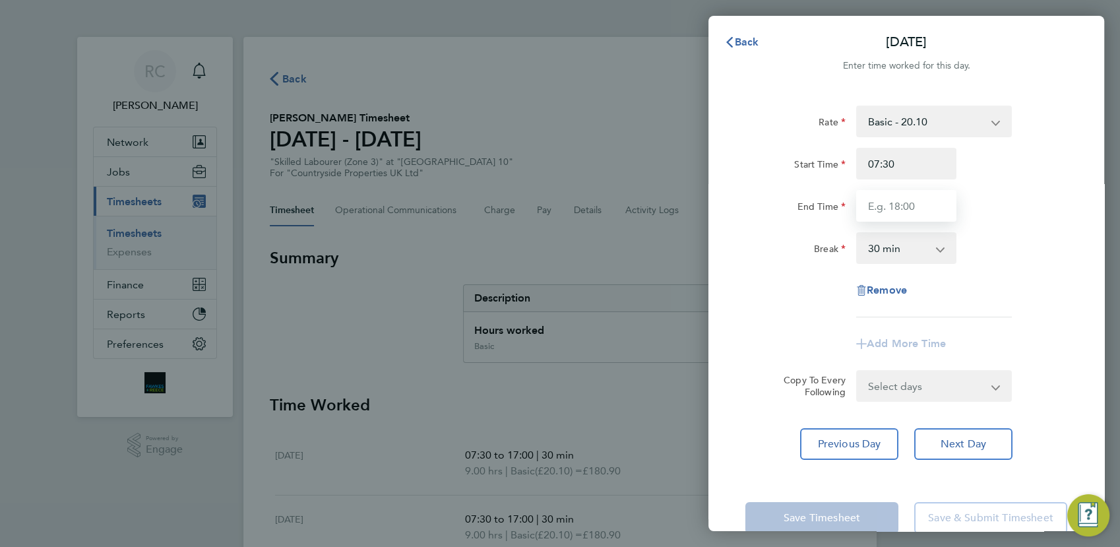
type input "17:00"
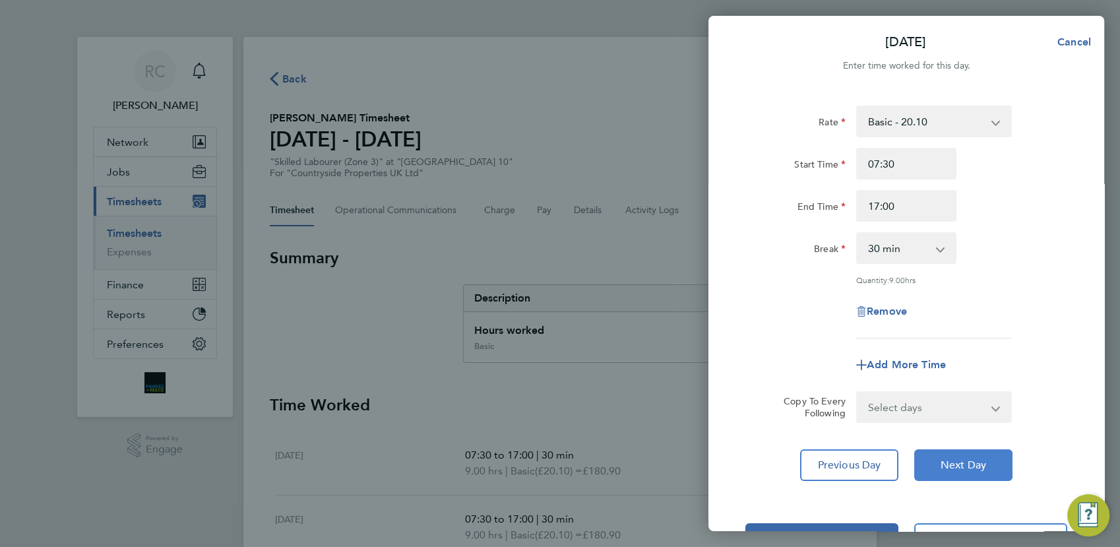
click at [954, 464] on span "Next Day" at bounding box center [964, 465] width 46 height 13
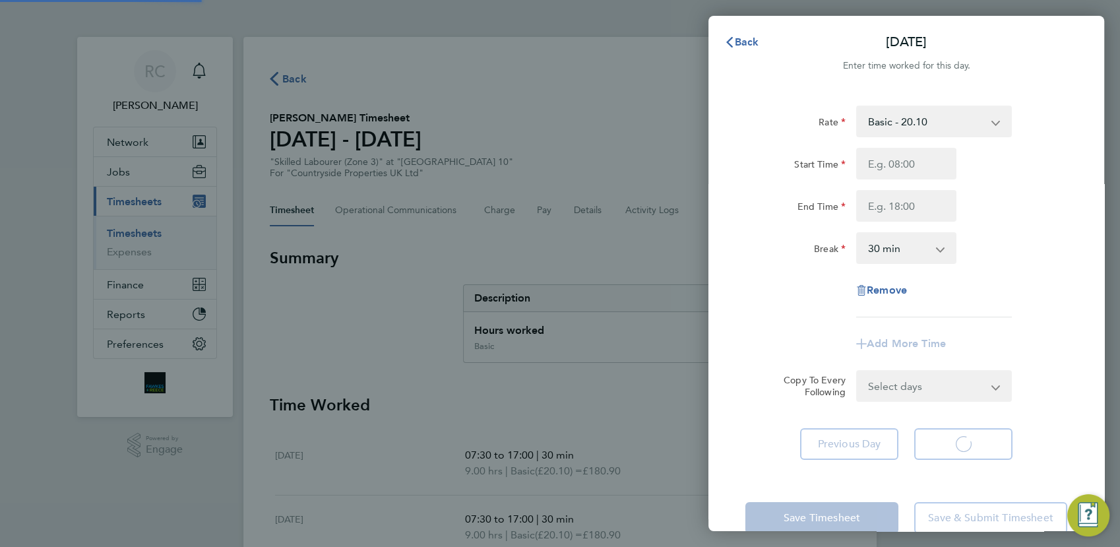
select select "30"
click at [897, 161] on input "Start Time" at bounding box center [906, 164] width 100 height 32
type input "07:30"
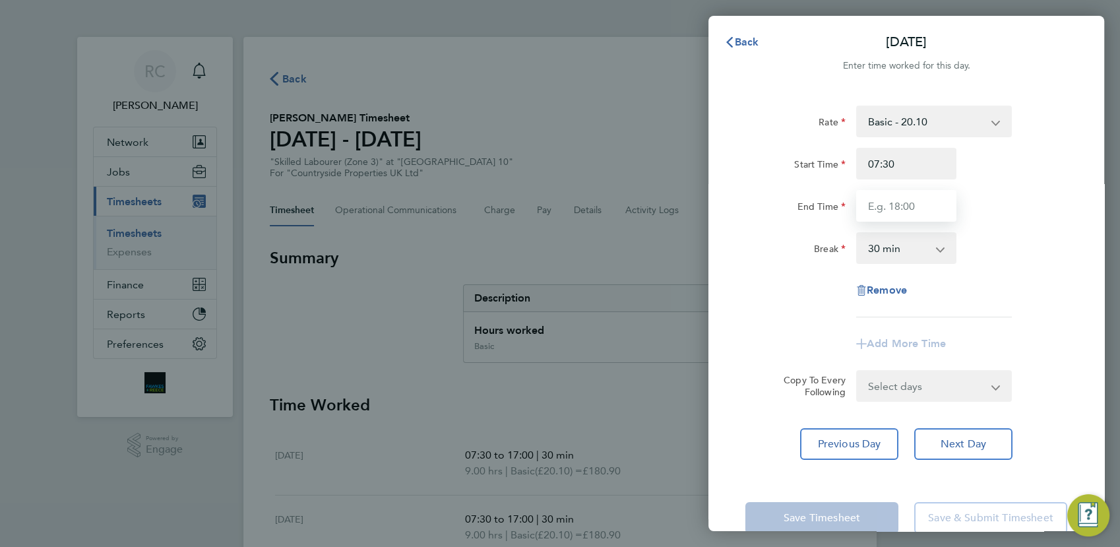
type input "17:00"
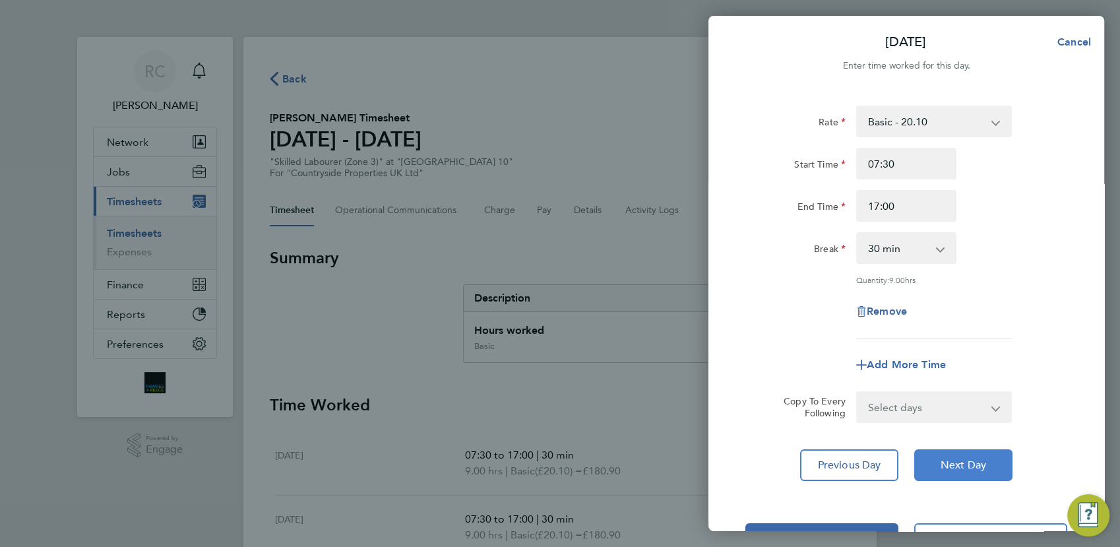
drag, startPoint x: 961, startPoint y: 463, endPoint x: 962, endPoint y: 437, distance: 25.1
click at [961, 459] on span "Next Day" at bounding box center [964, 465] width 46 height 13
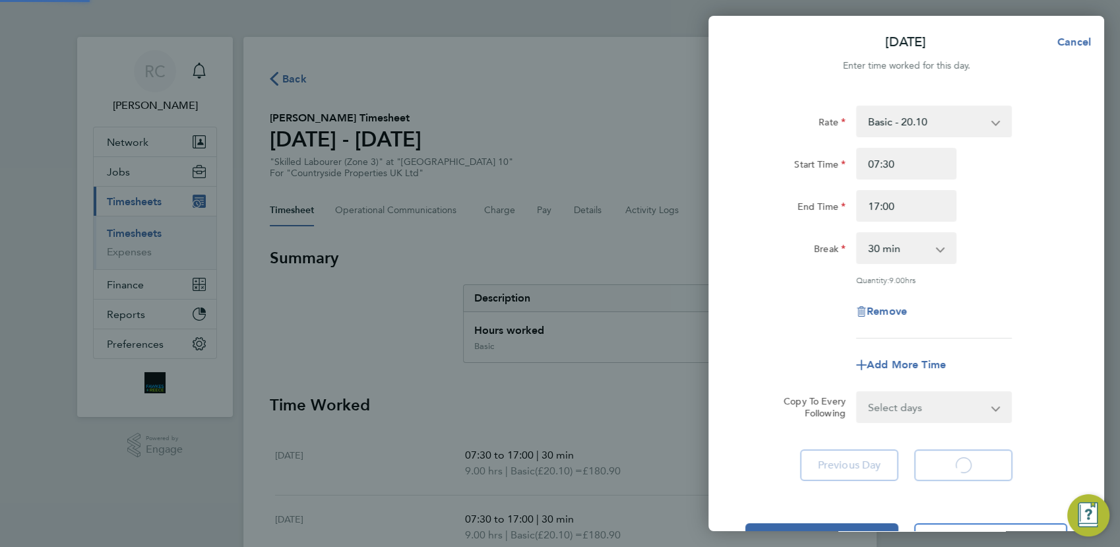
select select "30"
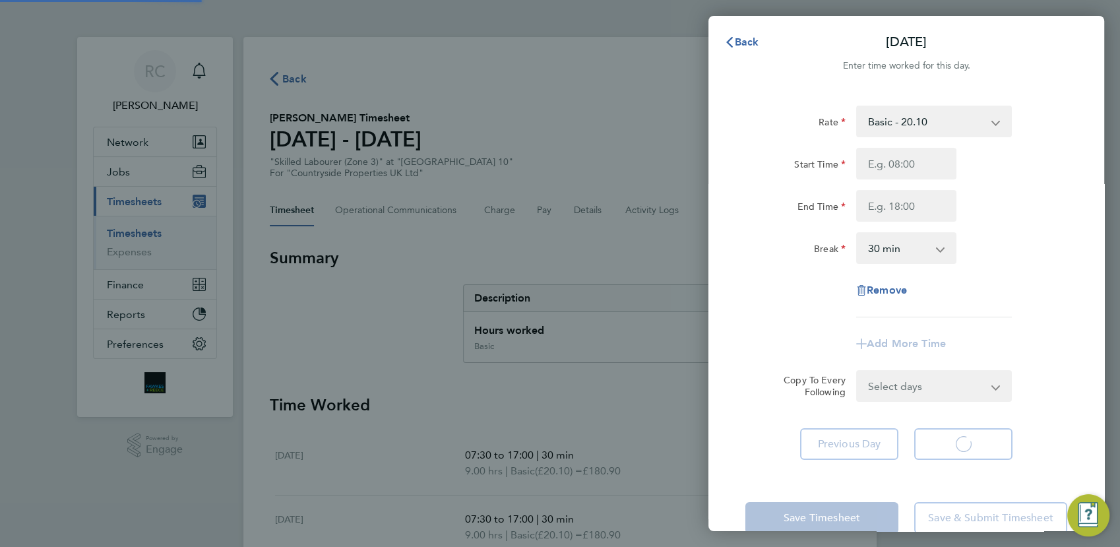
select select "30"
click at [889, 166] on input "Start Time" at bounding box center [906, 164] width 100 height 32
type input "07:30"
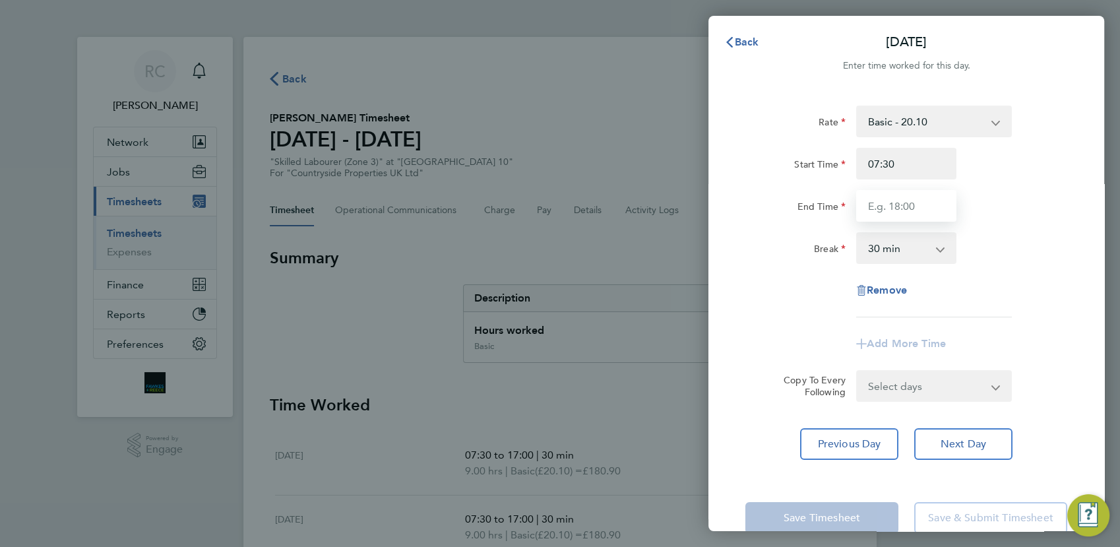
type input "17:00"
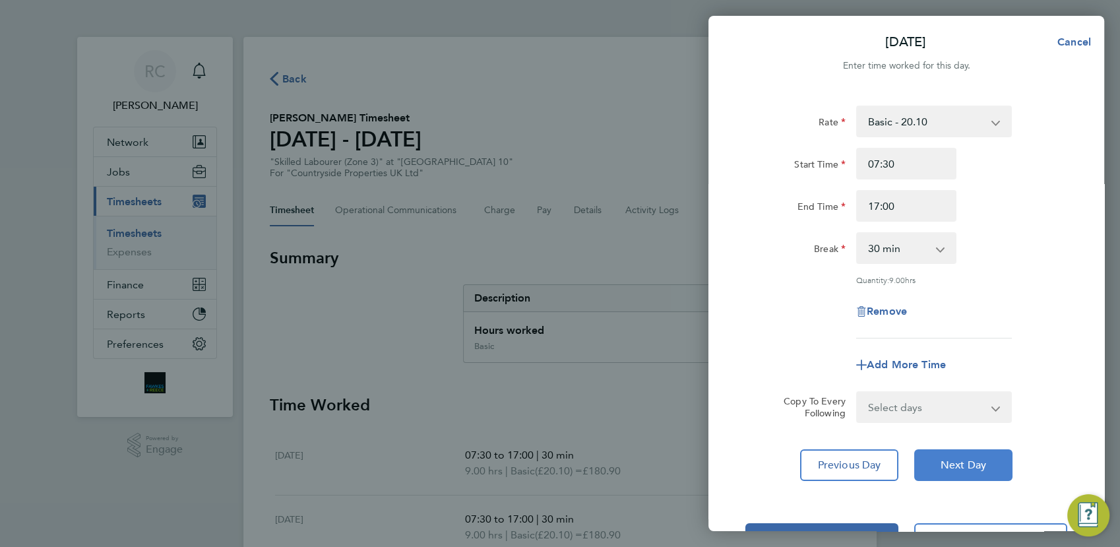
drag, startPoint x: 959, startPoint y: 459, endPoint x: 971, endPoint y: 337, distance: 123.3
click at [961, 454] on button "Next Day" at bounding box center [964, 465] width 98 height 32
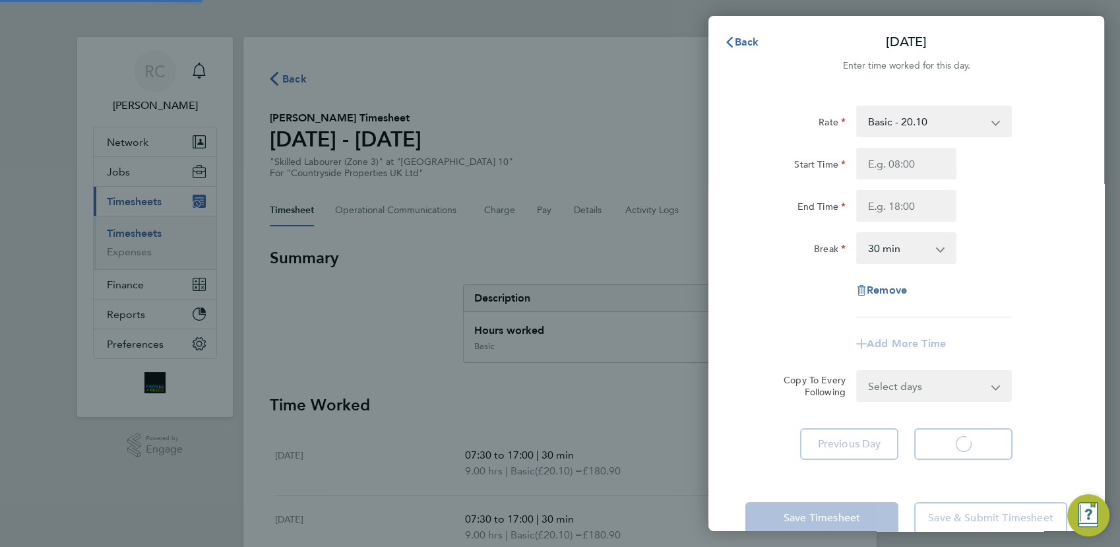
select select "30"
click at [911, 170] on input "Start Time" at bounding box center [906, 164] width 100 height 32
type input "07:30"
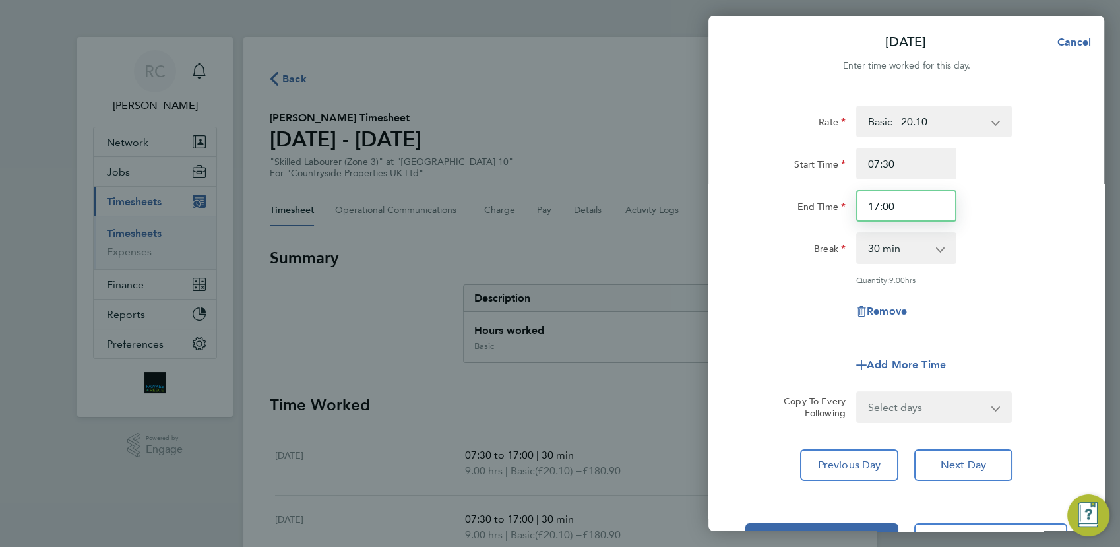
drag, startPoint x: 900, startPoint y: 205, endPoint x: 744, endPoint y: 188, distance: 156.7
click at [744, 188] on div "Start Time 07:30 End Time 17:00" at bounding box center [906, 185] width 333 height 74
type input "14:00"
click at [1090, 179] on div "Rate Basic - 20.10 Start Time 07:30 End Time 14:00 Break 0 min 15 min 30 min 45…" at bounding box center [907, 293] width 396 height 407
click at [841, 523] on button "Save Timesheet" at bounding box center [822, 539] width 153 height 32
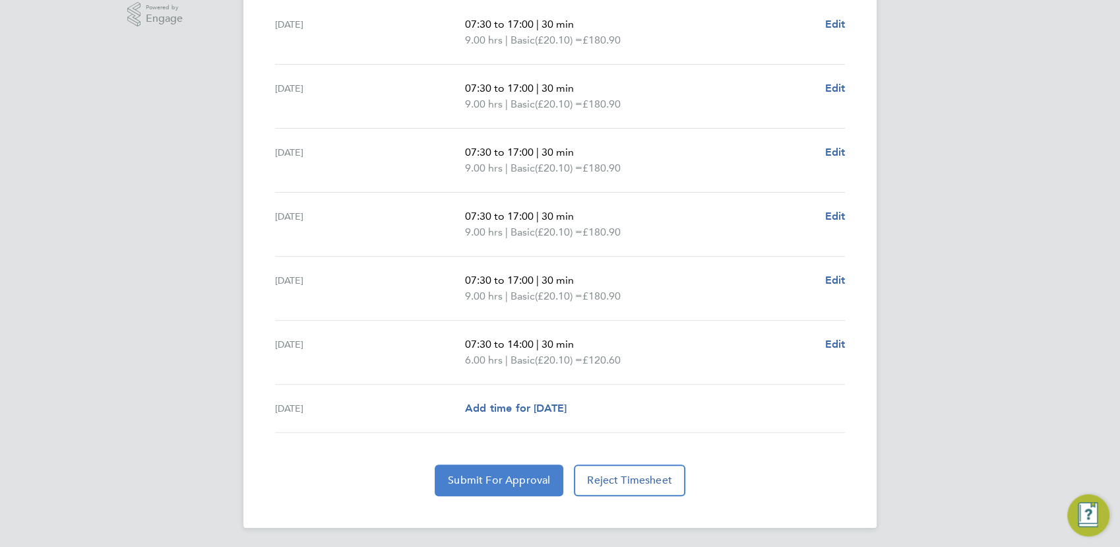
click at [521, 478] on span "Submit For Approval" at bounding box center [499, 480] width 102 height 13
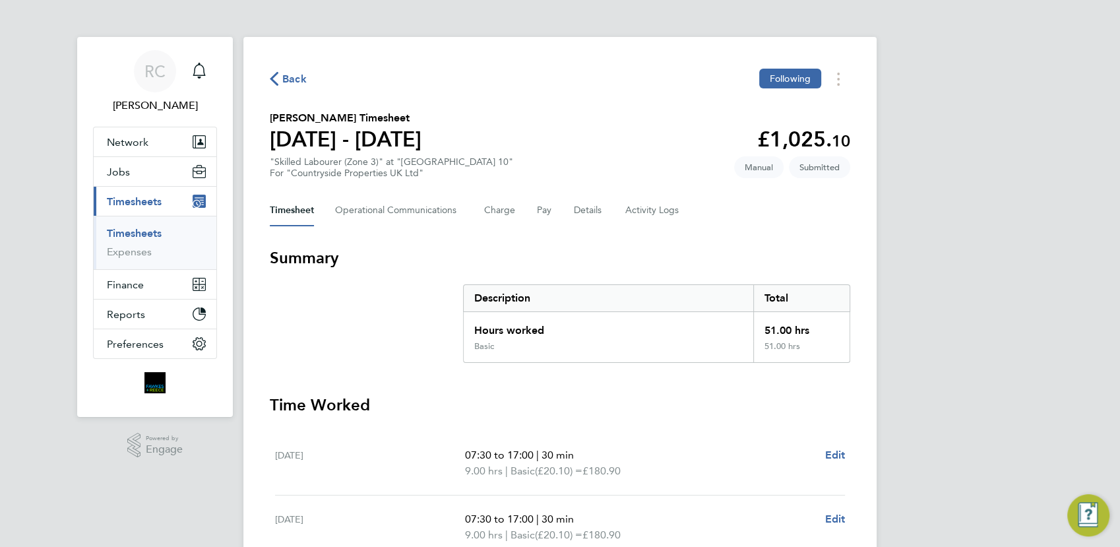
click at [298, 79] on span "Back" at bounding box center [294, 79] width 24 height 16
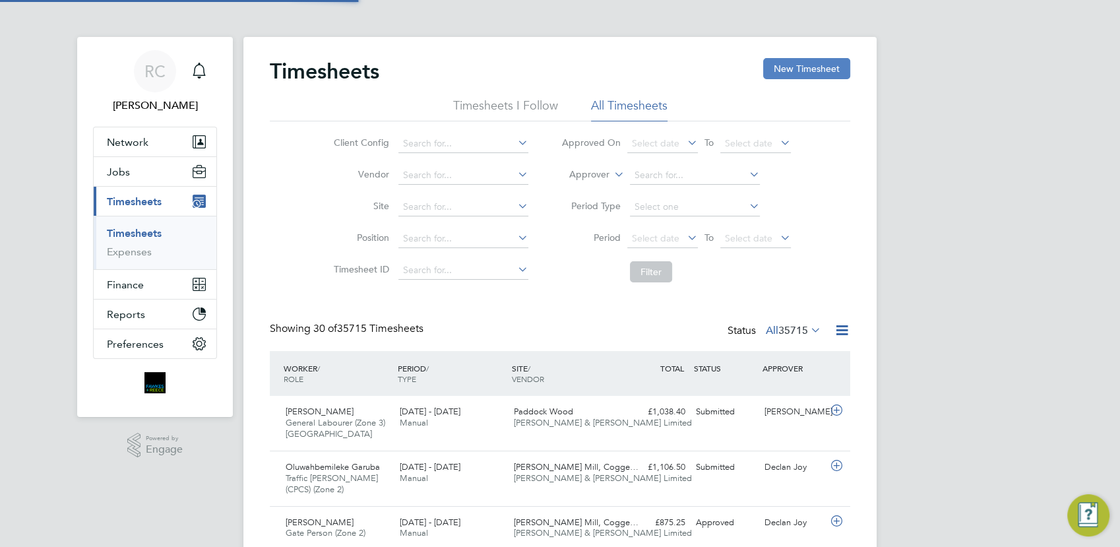
click at [804, 62] on button "New Timesheet" at bounding box center [806, 68] width 87 height 21
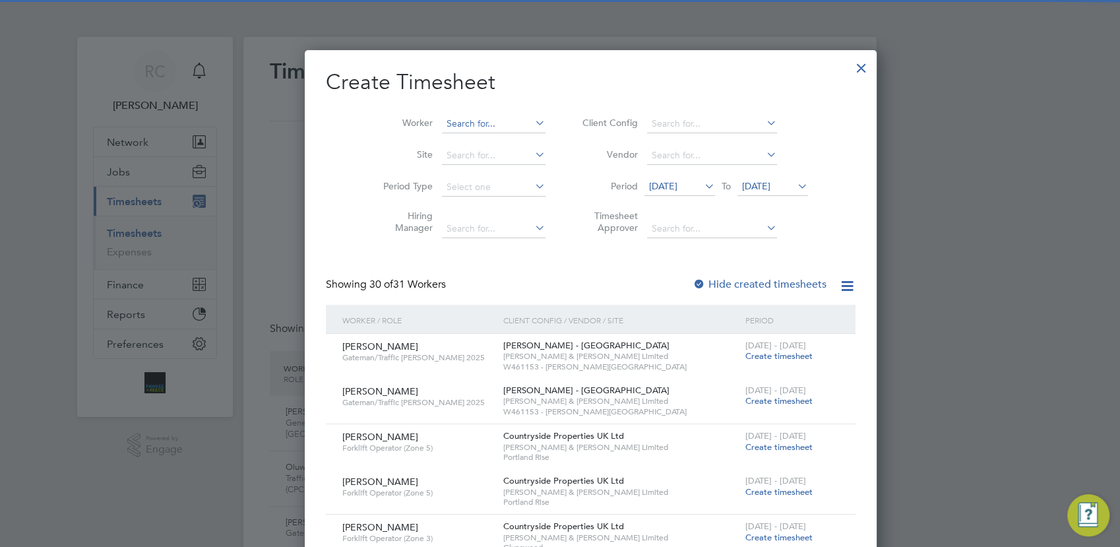
click at [442, 119] on input at bounding box center [494, 124] width 104 height 18
click at [469, 140] on li "Petre-Marius Cretu" at bounding box center [466, 142] width 110 height 18
type input "Petre-Marius Cretu"
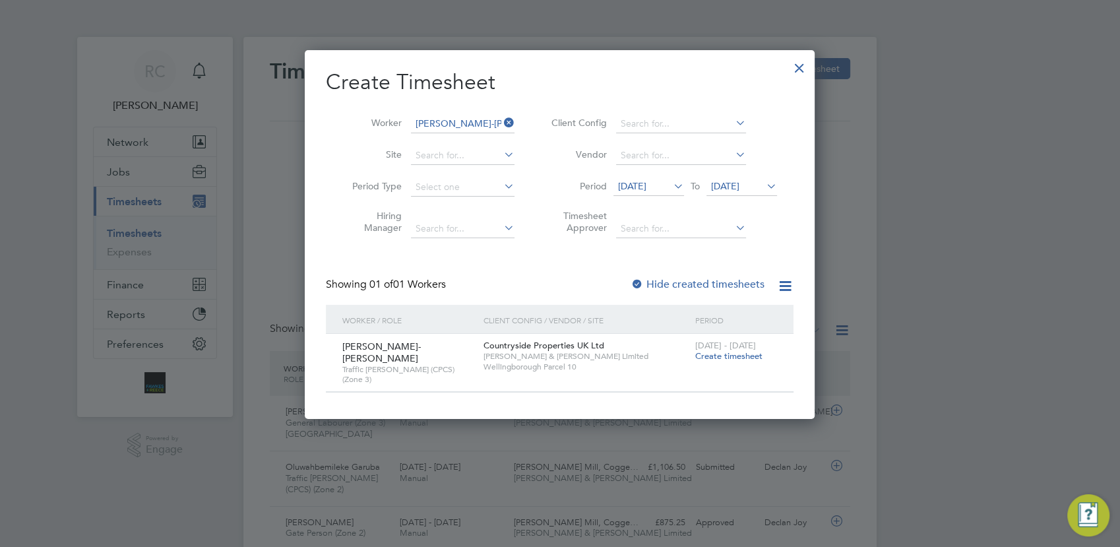
click at [728, 355] on span "Create timesheet" at bounding box center [728, 355] width 67 height 11
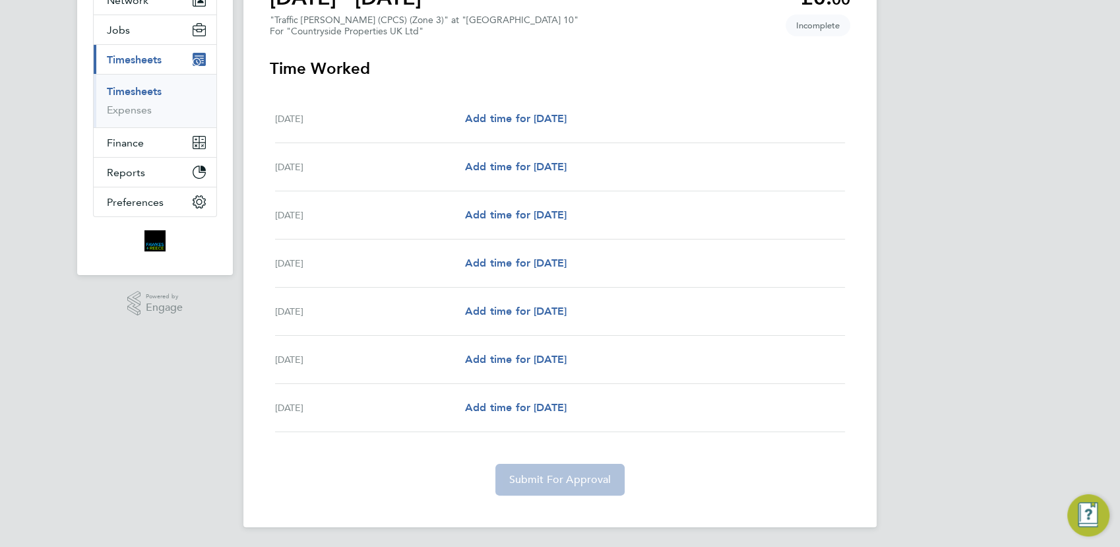
click at [539, 109] on div "Mon 22 Sep Add time for Mon 22 Sep Add time for Mon 22 Sep" at bounding box center [560, 119] width 570 height 48
click at [567, 122] on span "Add time for Mon 22 Sep" at bounding box center [516, 118] width 102 height 13
select select "30"
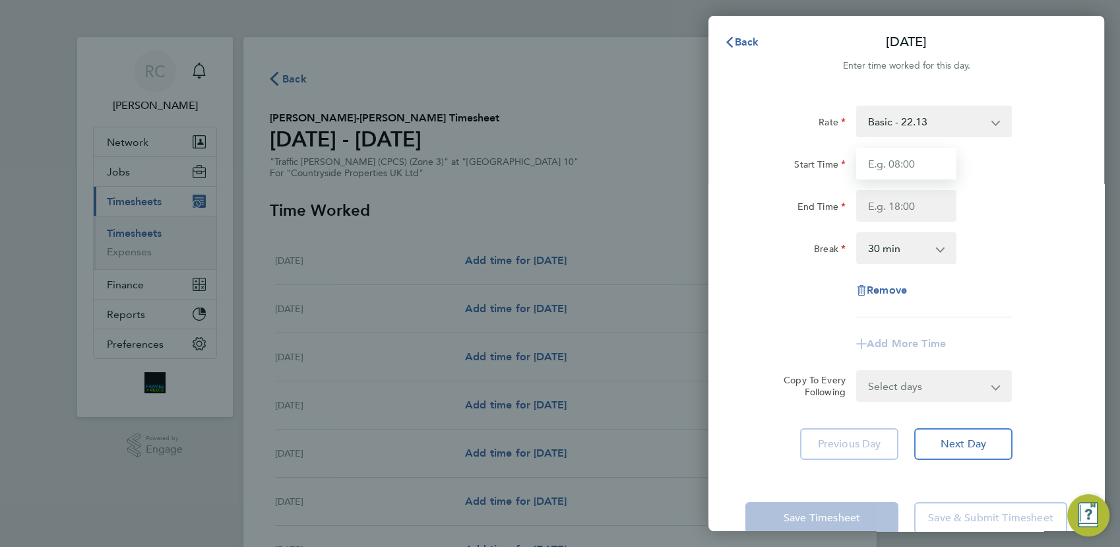
click at [929, 168] on input "Start Time" at bounding box center [906, 164] width 100 height 32
type input "07:30"
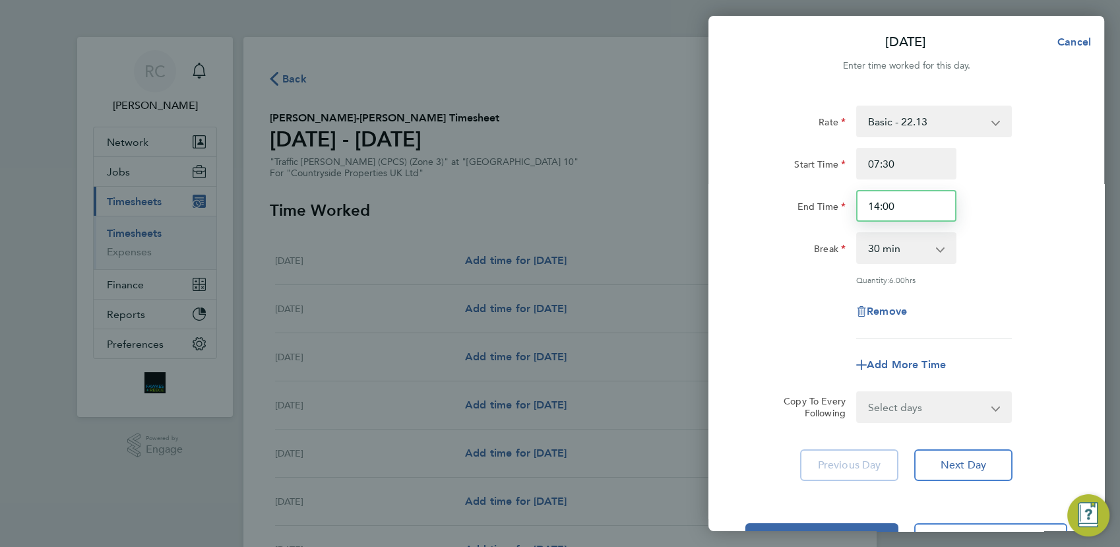
drag, startPoint x: 888, startPoint y: 208, endPoint x: 756, endPoint y: 206, distance: 132.0
click at [756, 207] on div "End Time 14:00" at bounding box center [906, 206] width 333 height 32
type input "17:00"
drag, startPoint x: 1035, startPoint y: 185, endPoint x: 1031, endPoint y: 203, distance: 18.3
click at [1036, 195] on div "Start Time 07:30 End Time 17:00" at bounding box center [906, 185] width 333 height 74
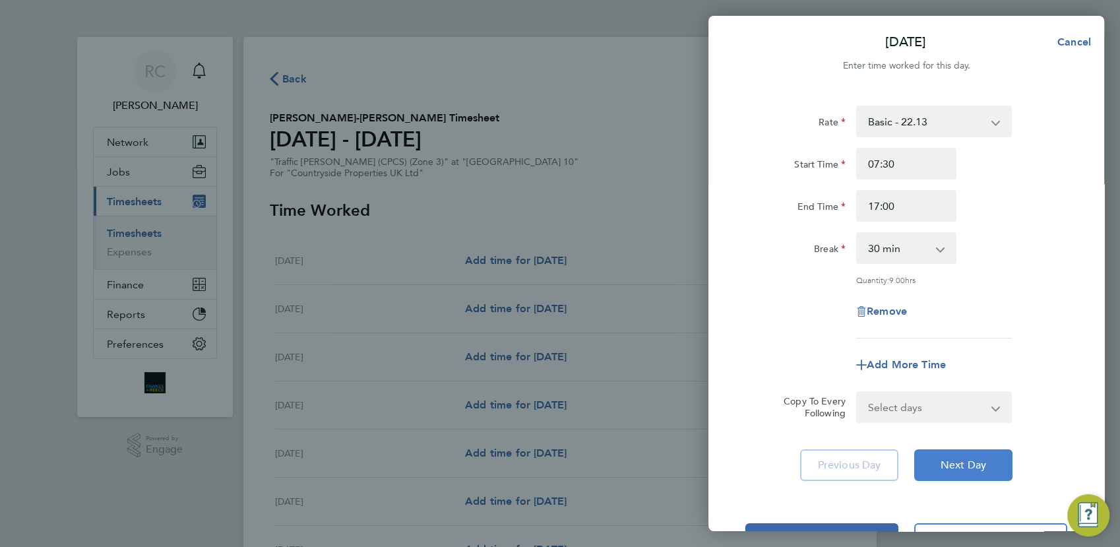
click at [951, 467] on span "Next Day" at bounding box center [964, 465] width 46 height 13
select select "30"
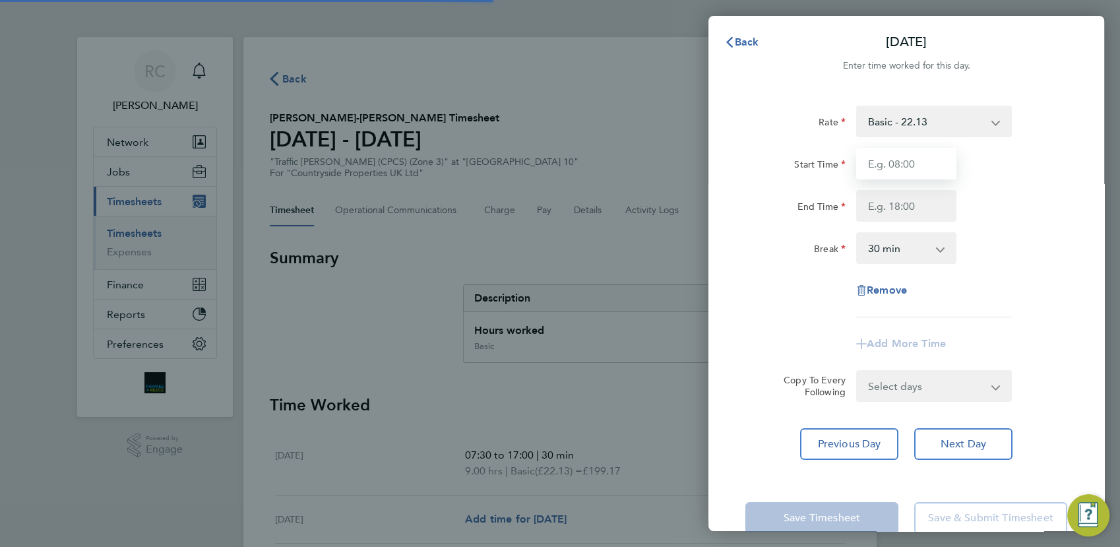
click at [892, 168] on input "Start Time" at bounding box center [906, 164] width 100 height 32
type input "07:30"
type input "17:00"
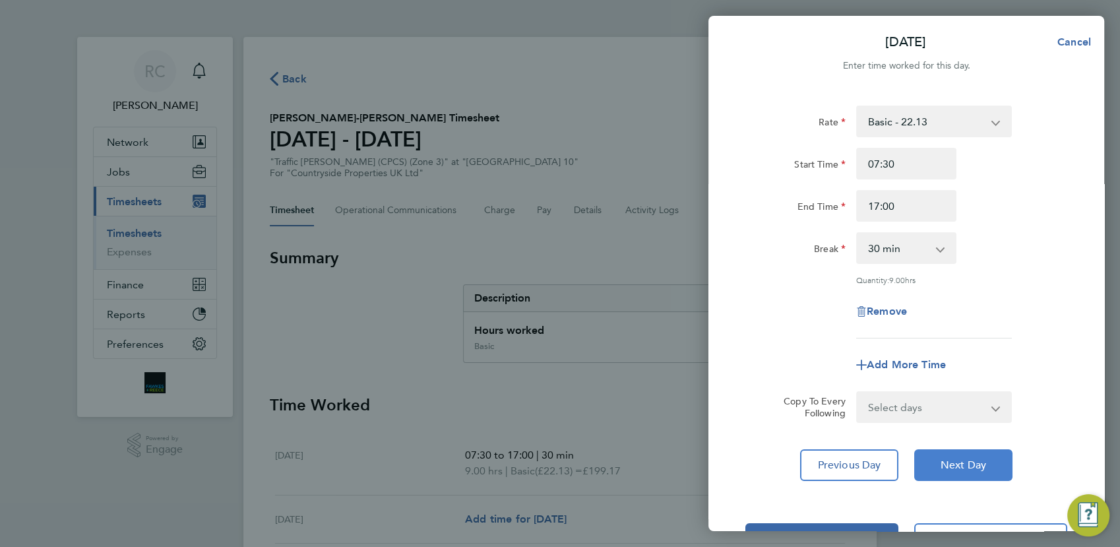
click at [963, 468] on span "Next Day" at bounding box center [964, 465] width 46 height 13
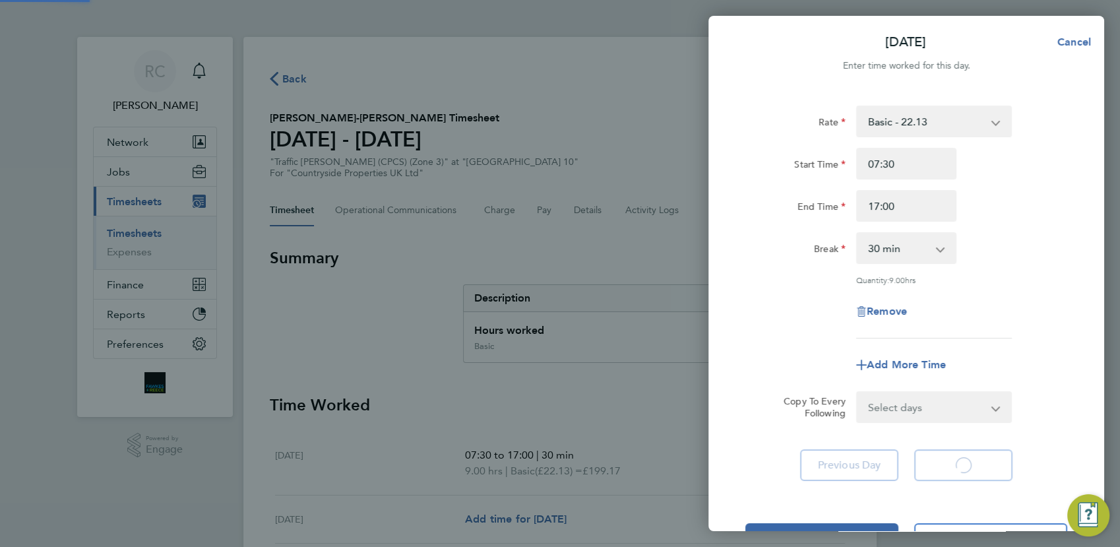
select select "30"
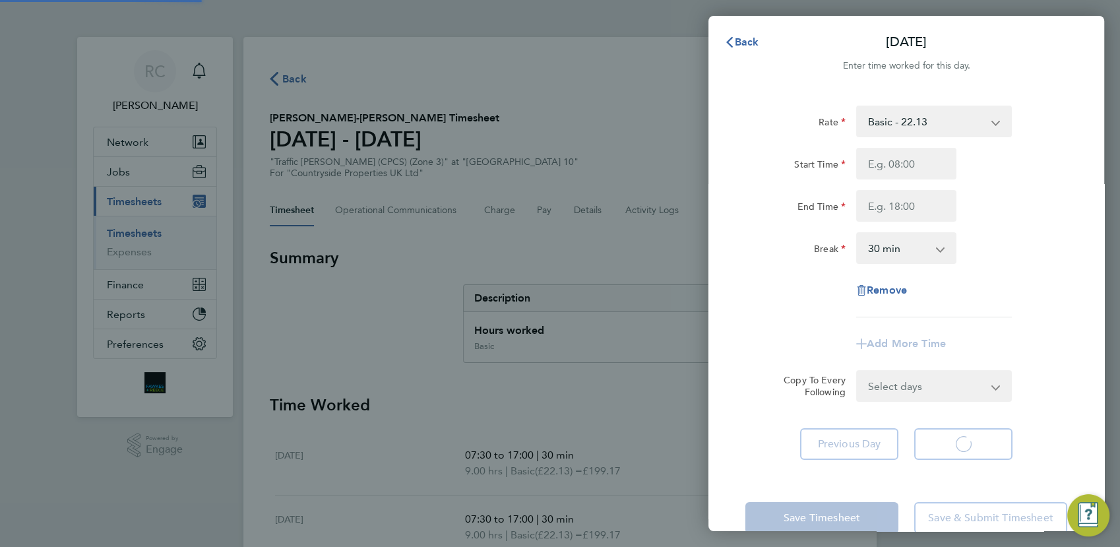
select select "30"
click at [909, 155] on input "Start Time" at bounding box center [906, 164] width 100 height 32
type input "07:30"
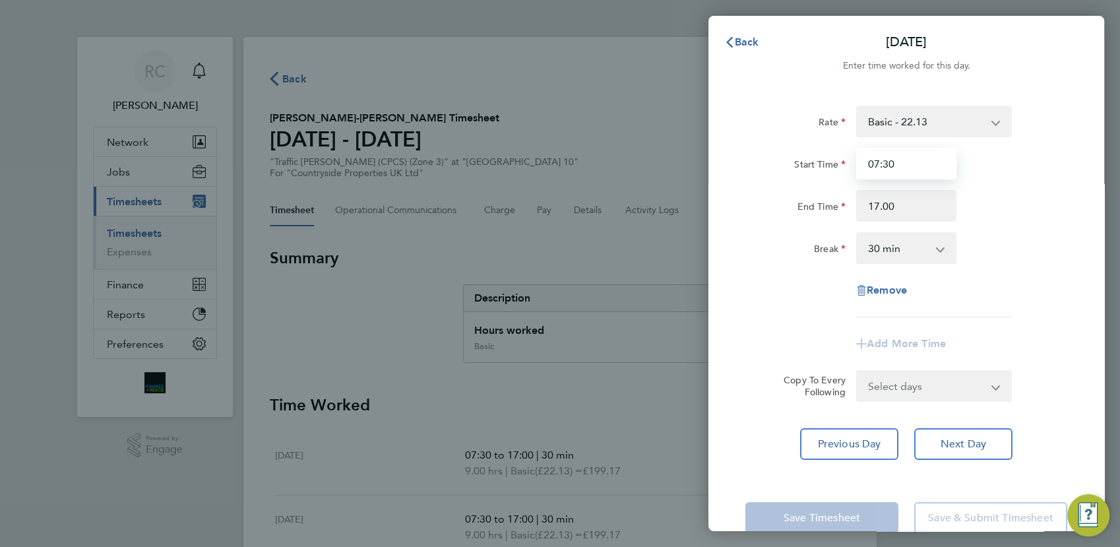
type input "17:00"
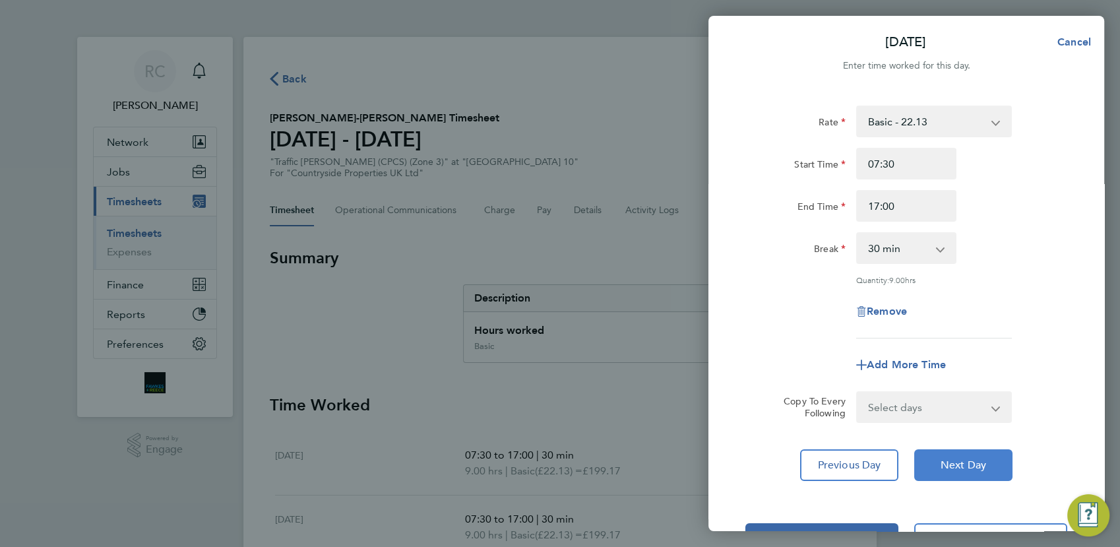
drag, startPoint x: 952, startPoint y: 460, endPoint x: 943, endPoint y: 434, distance: 27.3
click at [953, 460] on span "Next Day" at bounding box center [964, 465] width 46 height 13
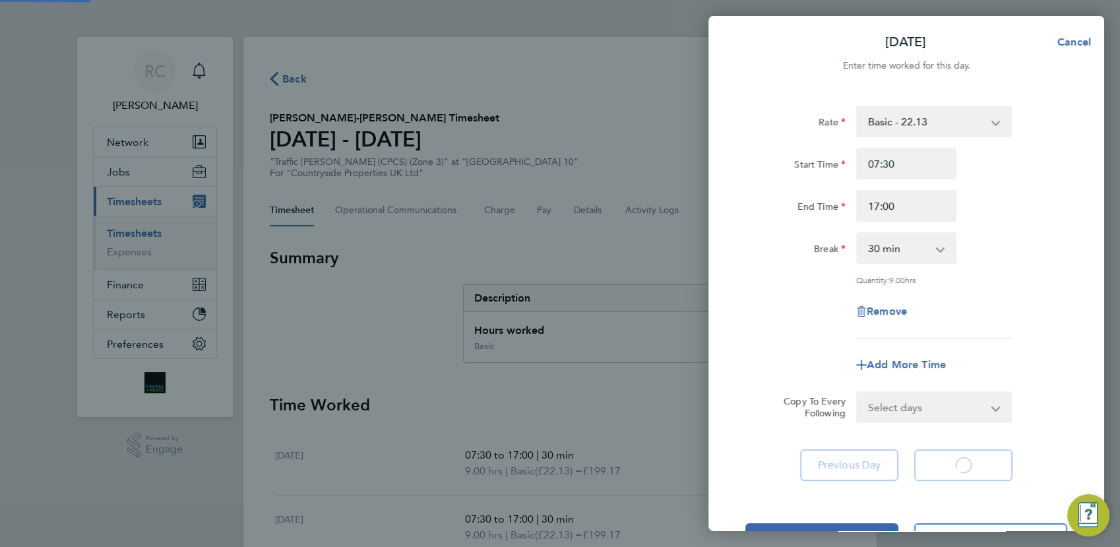
select select "30"
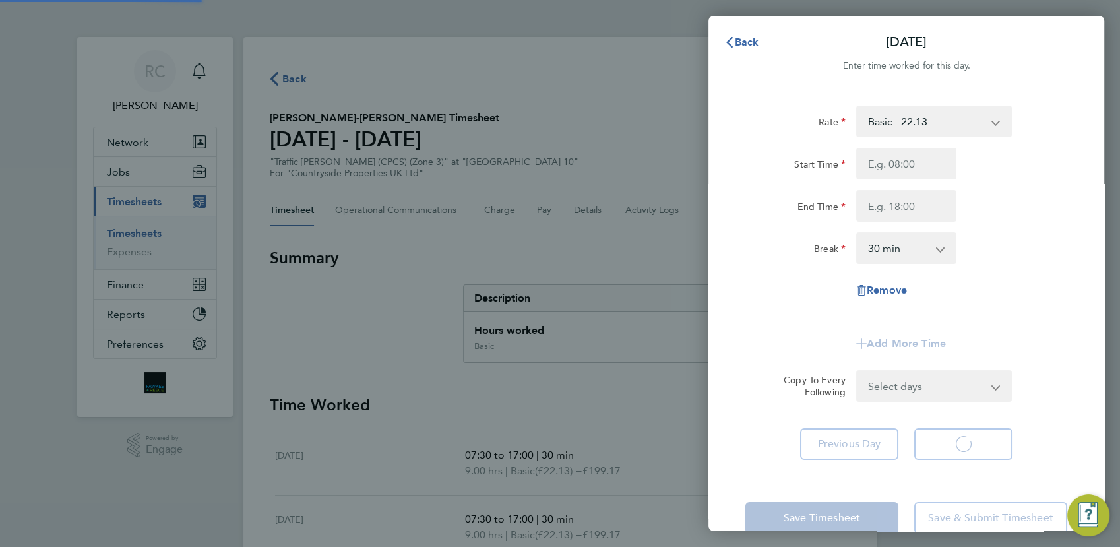
select select "30"
drag, startPoint x: 897, startPoint y: 176, endPoint x: 898, endPoint y: 168, distance: 8.0
click at [898, 164] on input "Start Time" at bounding box center [906, 164] width 100 height 32
type input "07:30"
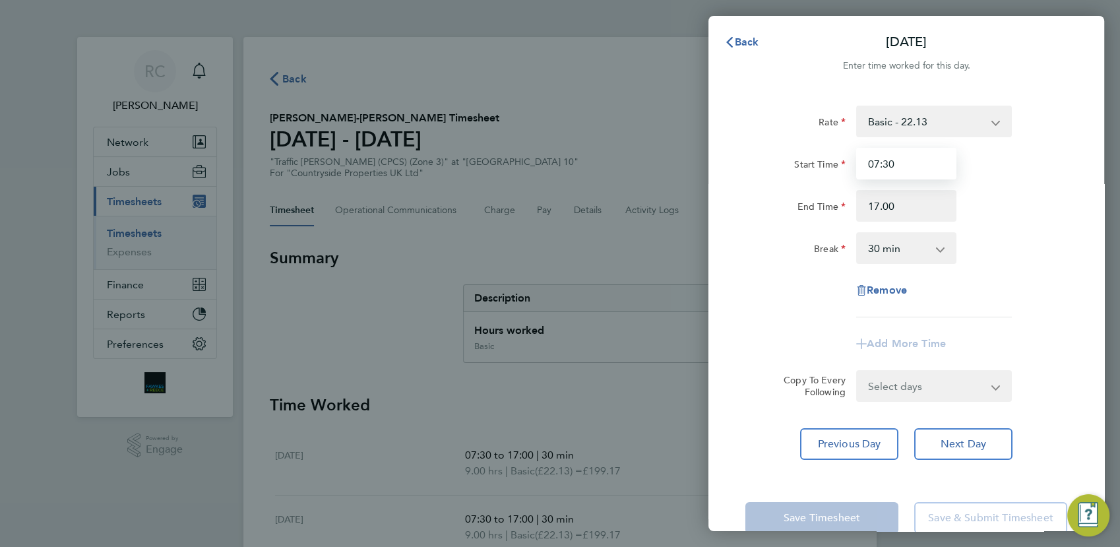
type input "17:00"
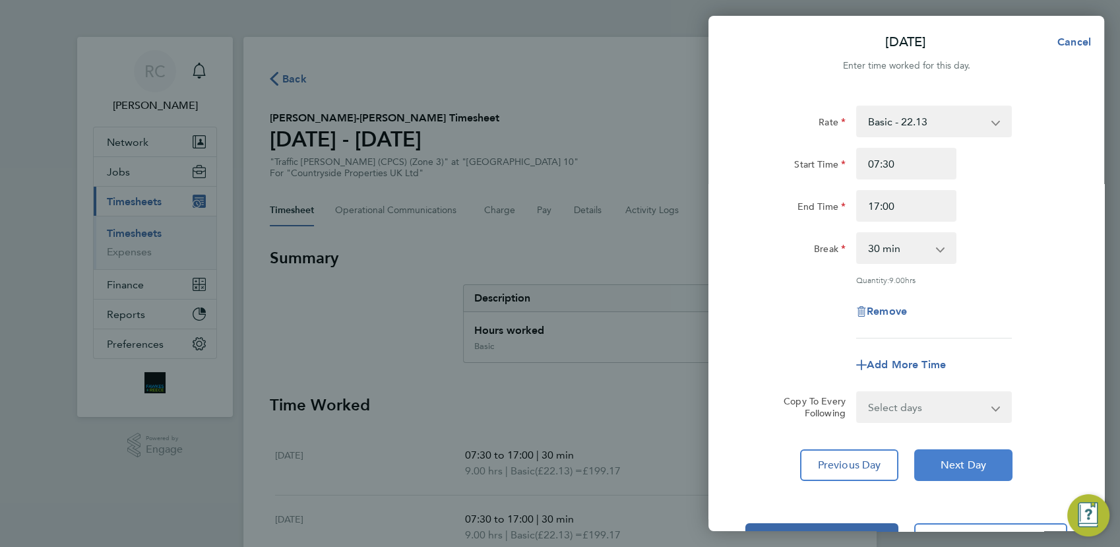
click at [965, 469] on span "Next Day" at bounding box center [964, 465] width 46 height 13
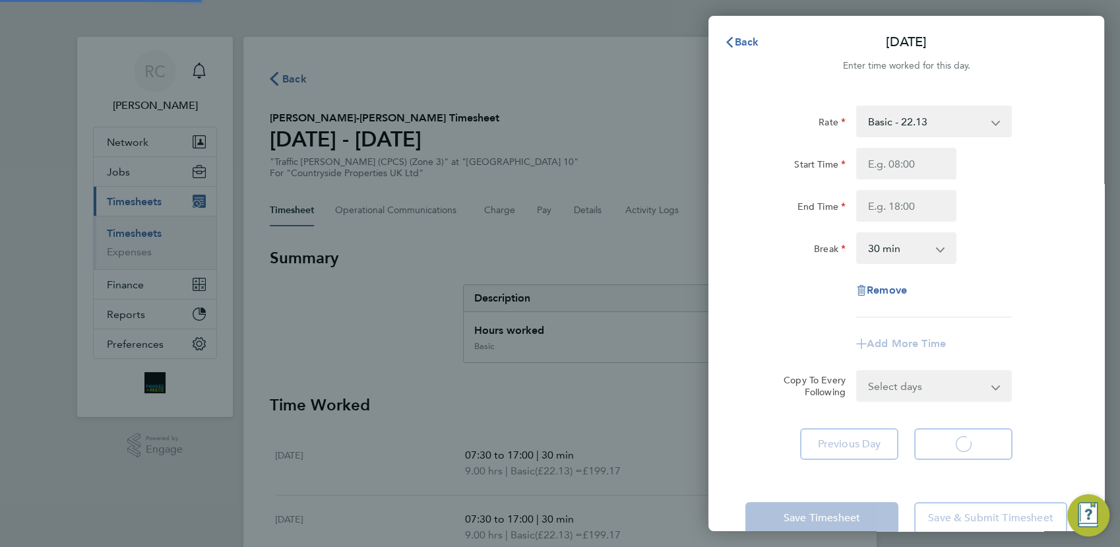
select select "30"
click at [905, 166] on input "Start Time" at bounding box center [906, 164] width 100 height 32
type input "07:30"
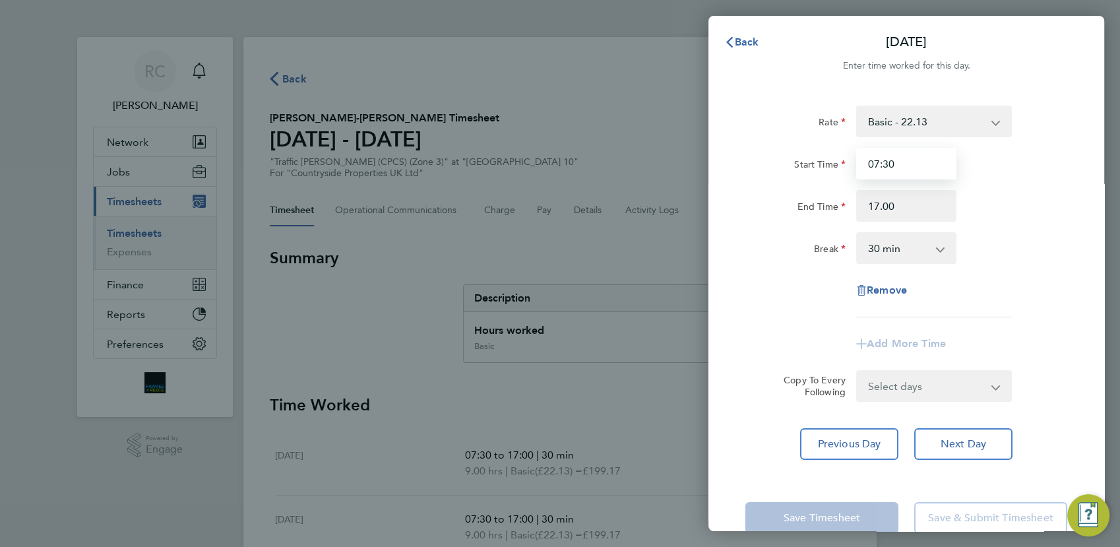
type input "17:00"
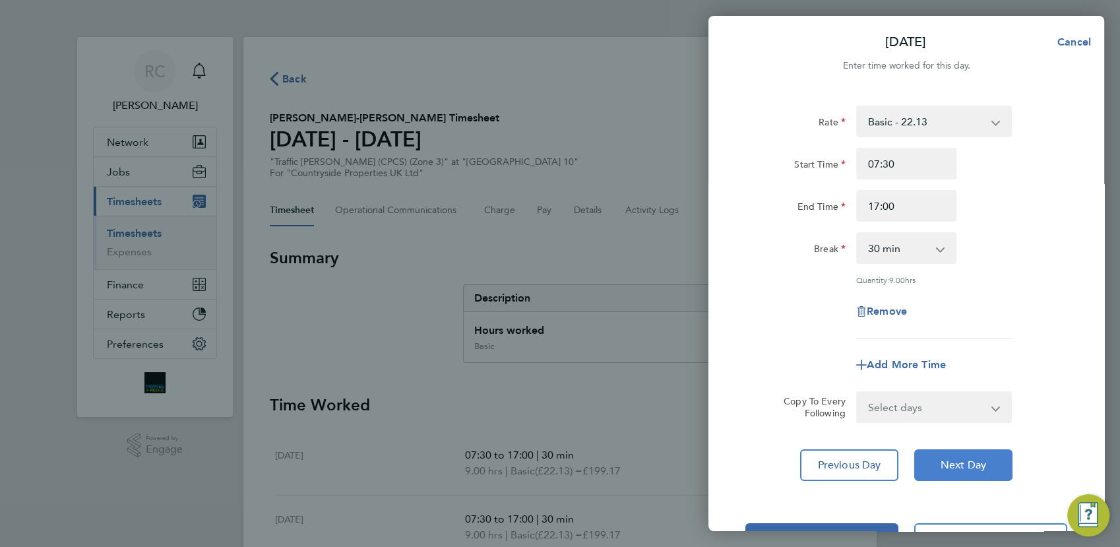
click at [955, 467] on span "Next Day" at bounding box center [964, 465] width 46 height 13
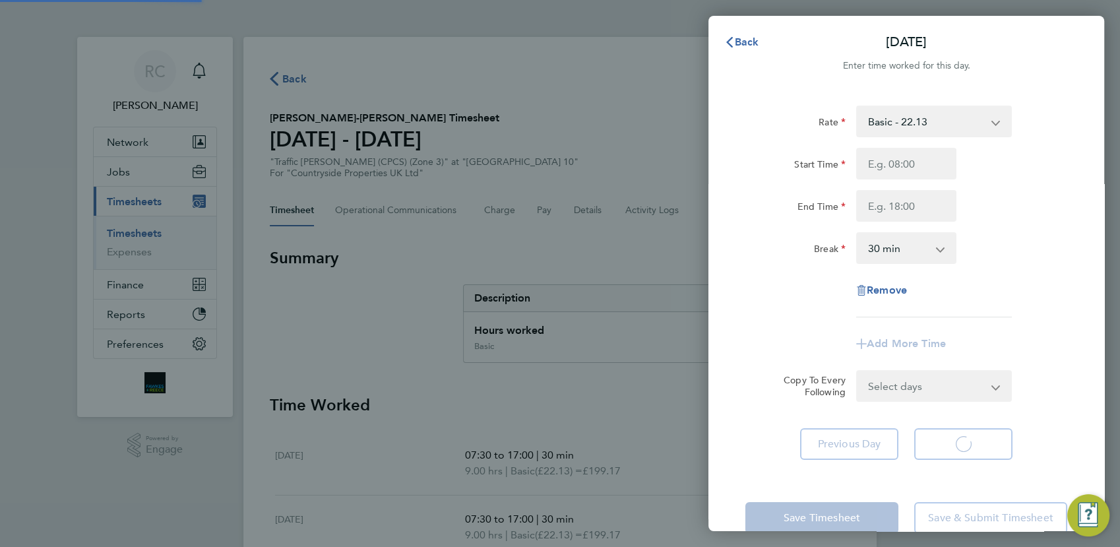
select select "30"
click at [906, 156] on input "Start Time" at bounding box center [906, 164] width 100 height 32
type input "07:30"
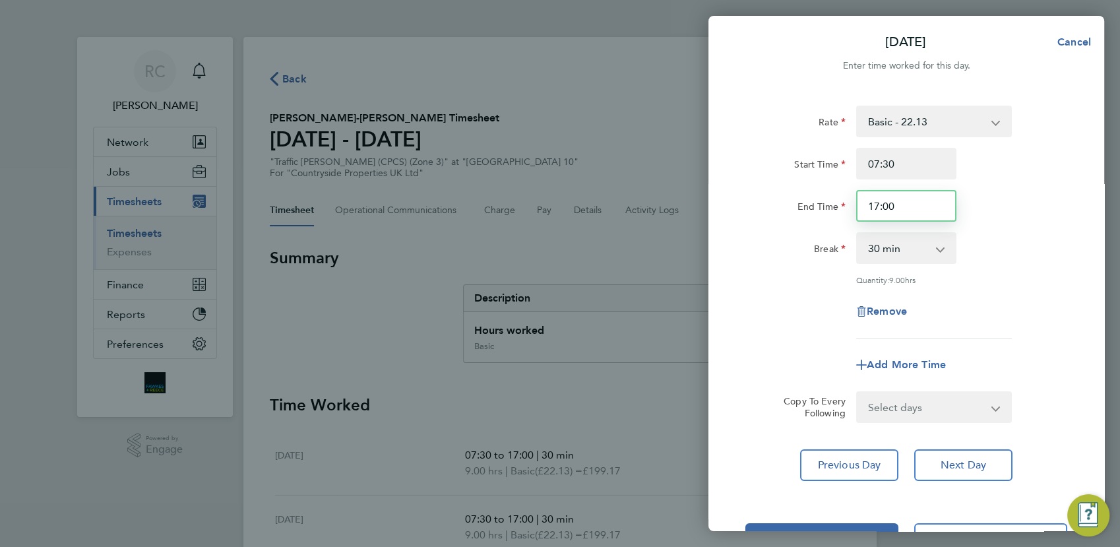
drag, startPoint x: 896, startPoint y: 200, endPoint x: 818, endPoint y: 194, distance: 78.1
click at [818, 194] on div "End Time 17:00" at bounding box center [906, 206] width 333 height 32
type input "14:00"
click at [1047, 296] on div "Remove" at bounding box center [906, 312] width 333 height 32
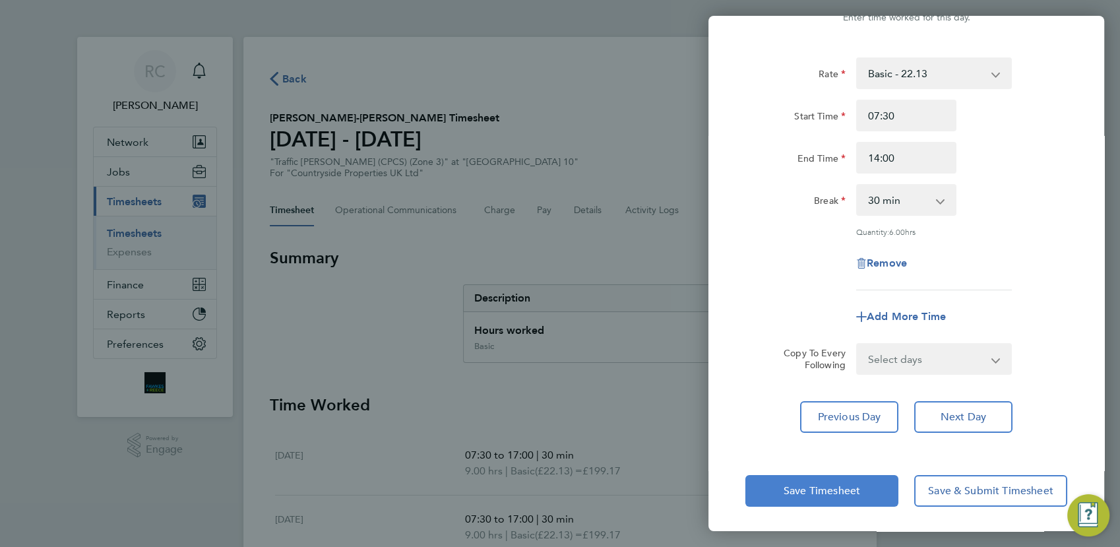
click at [830, 496] on button "Save Timesheet" at bounding box center [822, 491] width 153 height 32
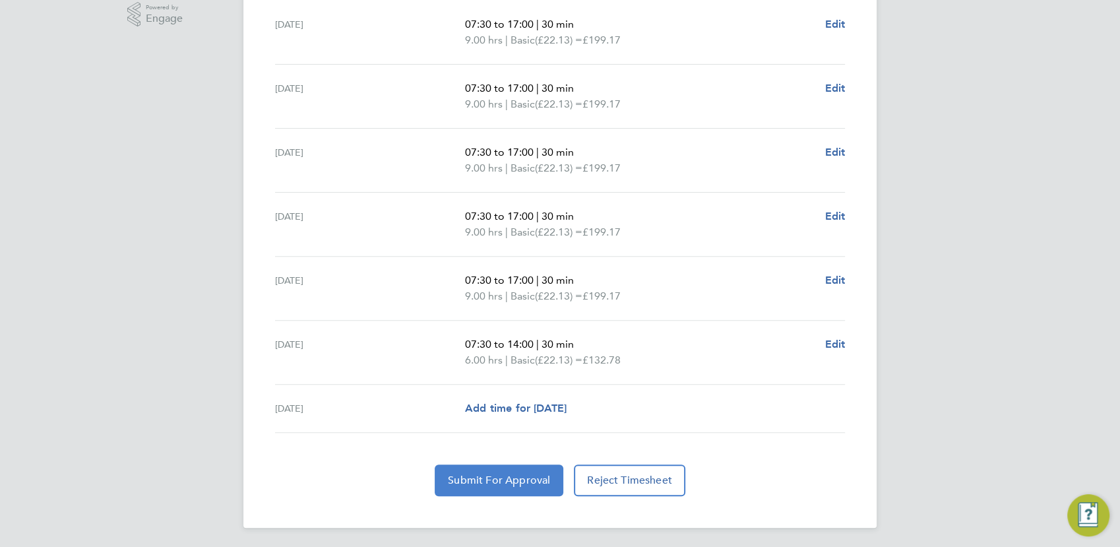
click at [517, 480] on span "Submit For Approval" at bounding box center [499, 480] width 102 height 13
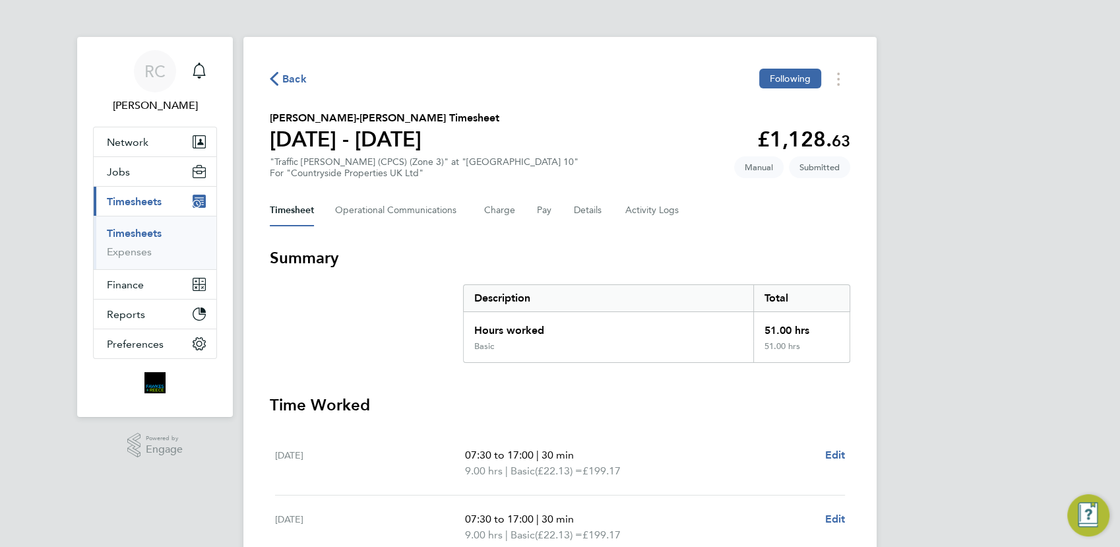
click at [300, 78] on span "Back" at bounding box center [294, 79] width 24 height 16
